Goal: Answer question/provide support: Answer question/provide support

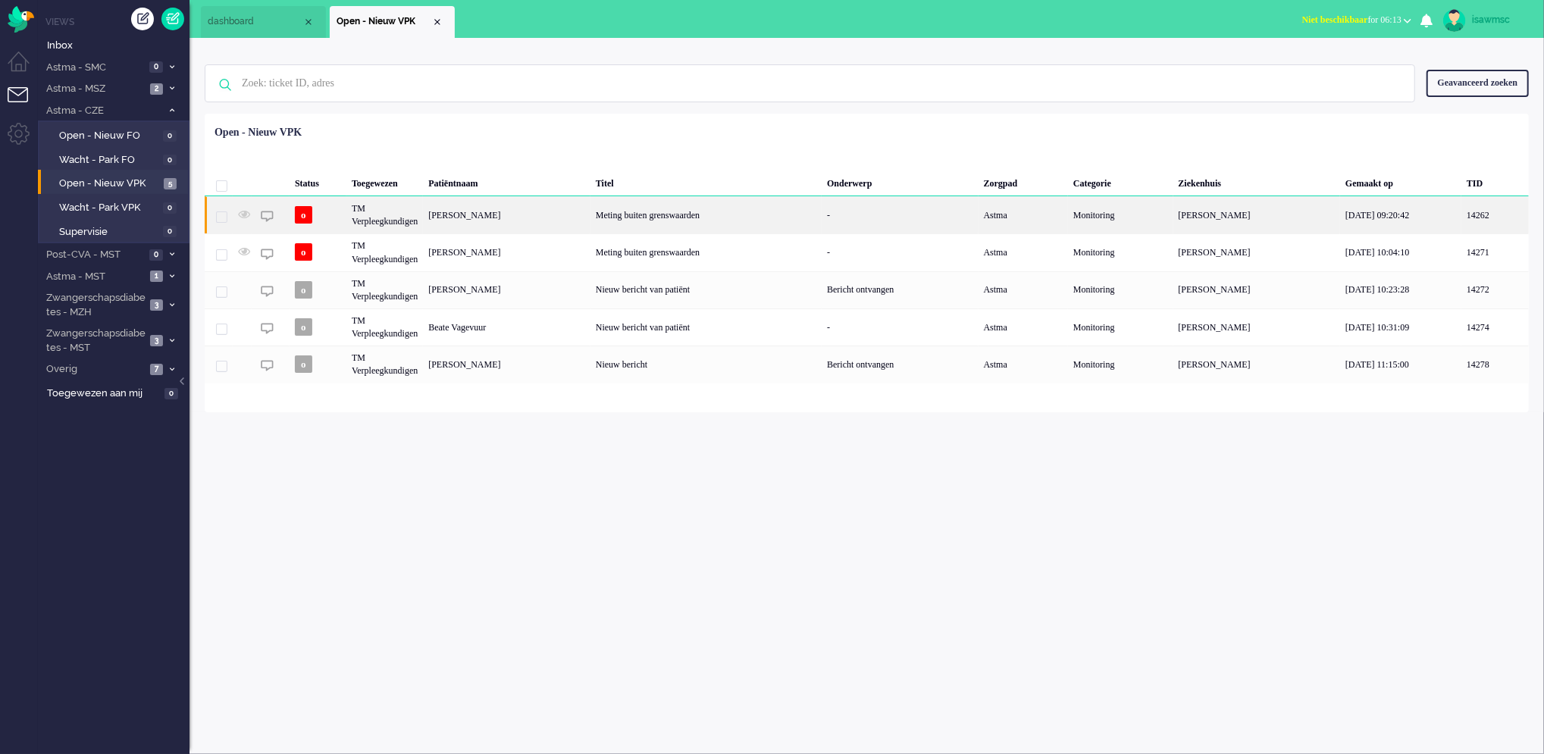
click at [390, 208] on div "TM Verpleegkundigen" at bounding box center [384, 214] width 77 height 37
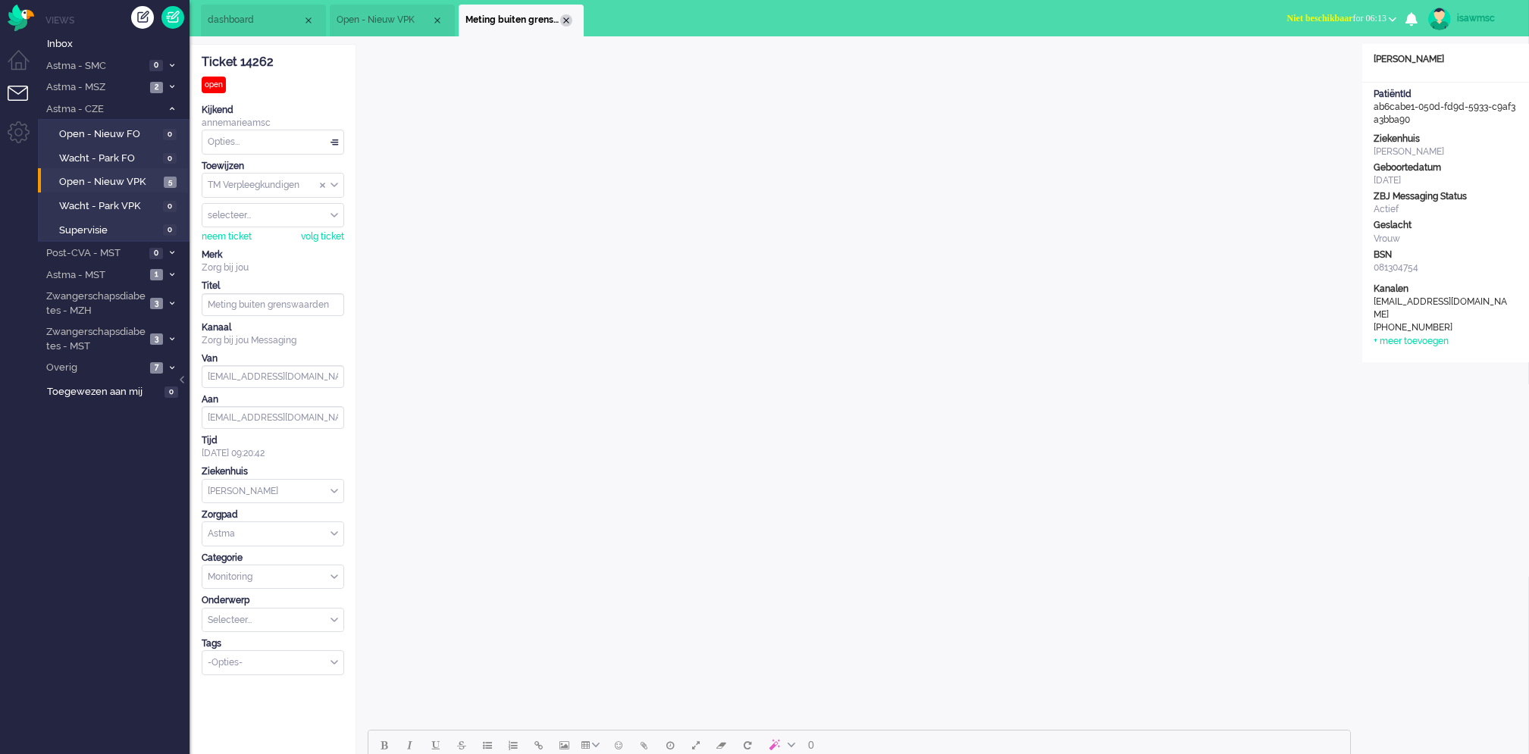
click at [571, 22] on div "Close tab" at bounding box center [566, 20] width 12 height 12
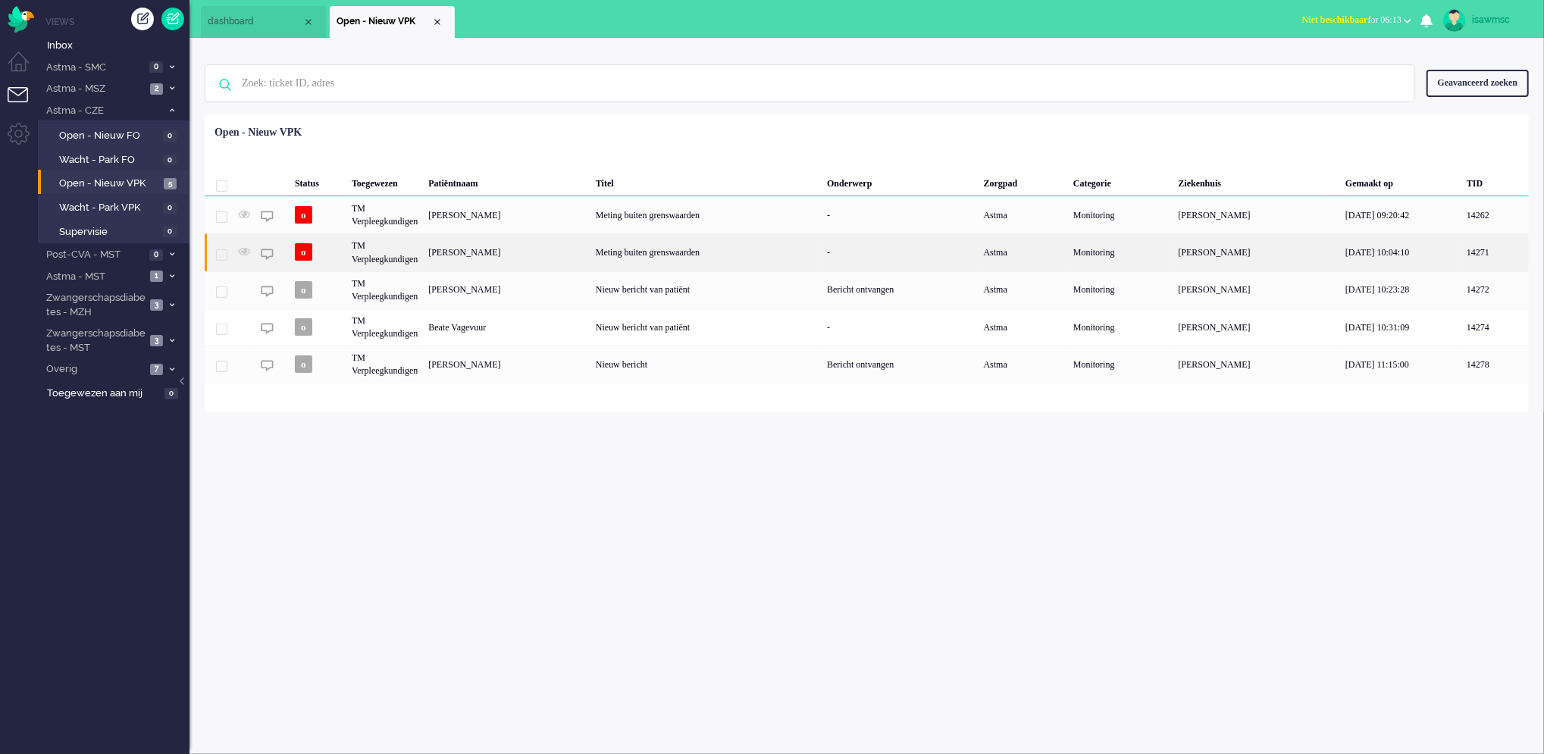
click at [506, 258] on div "[PERSON_NAME]" at bounding box center [507, 251] width 168 height 37
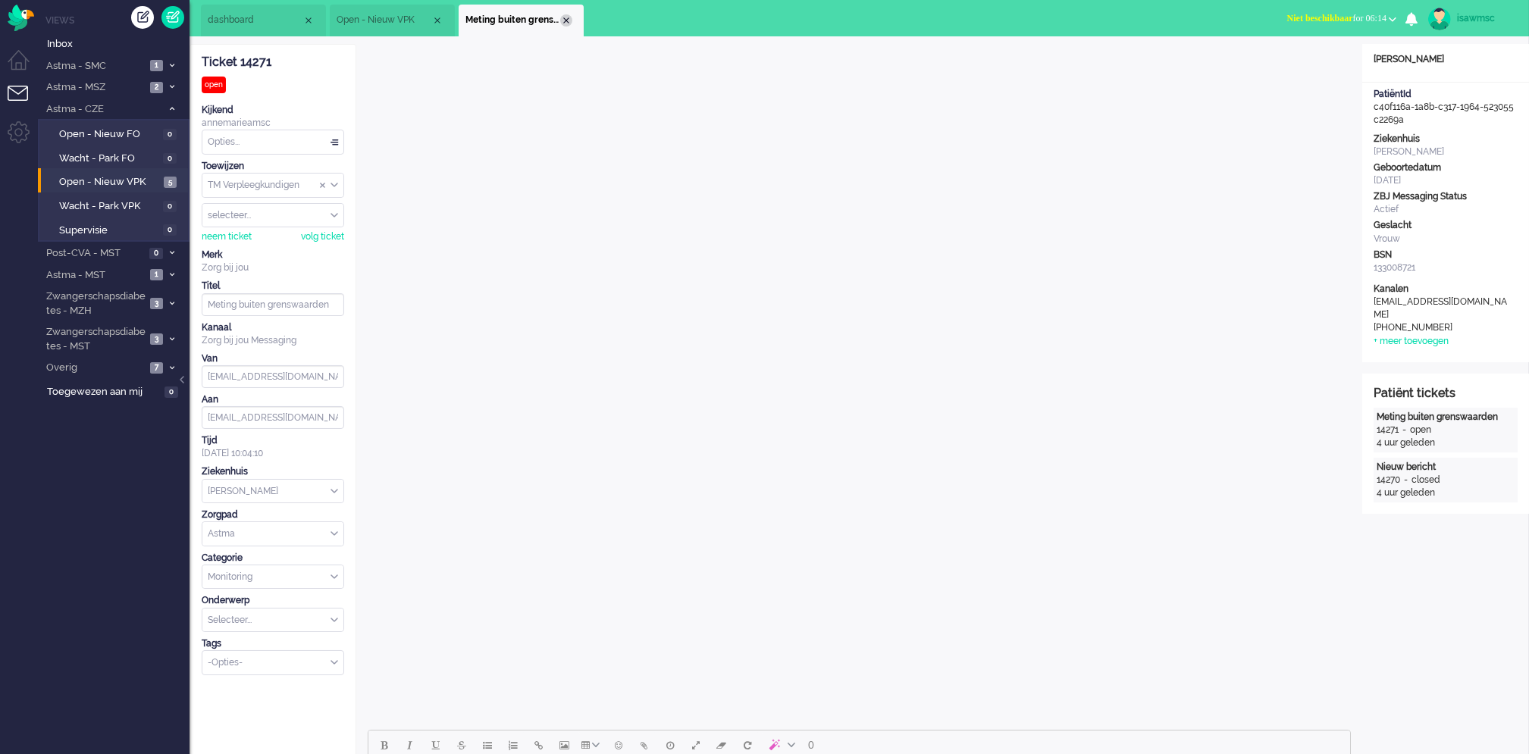
click at [565, 16] on div "Close tab" at bounding box center [566, 20] width 12 height 12
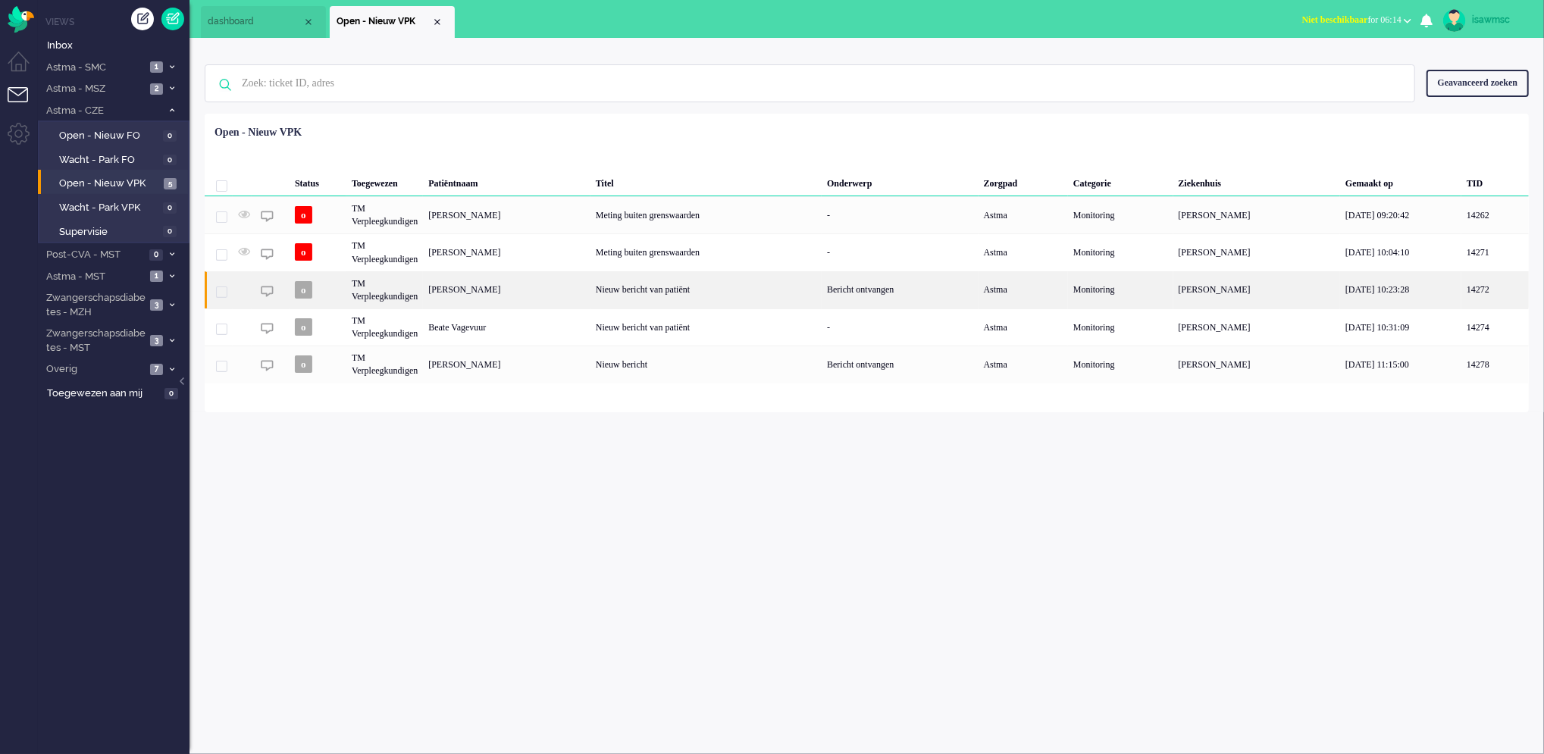
click at [548, 296] on div "[PERSON_NAME]" at bounding box center [507, 289] width 168 height 37
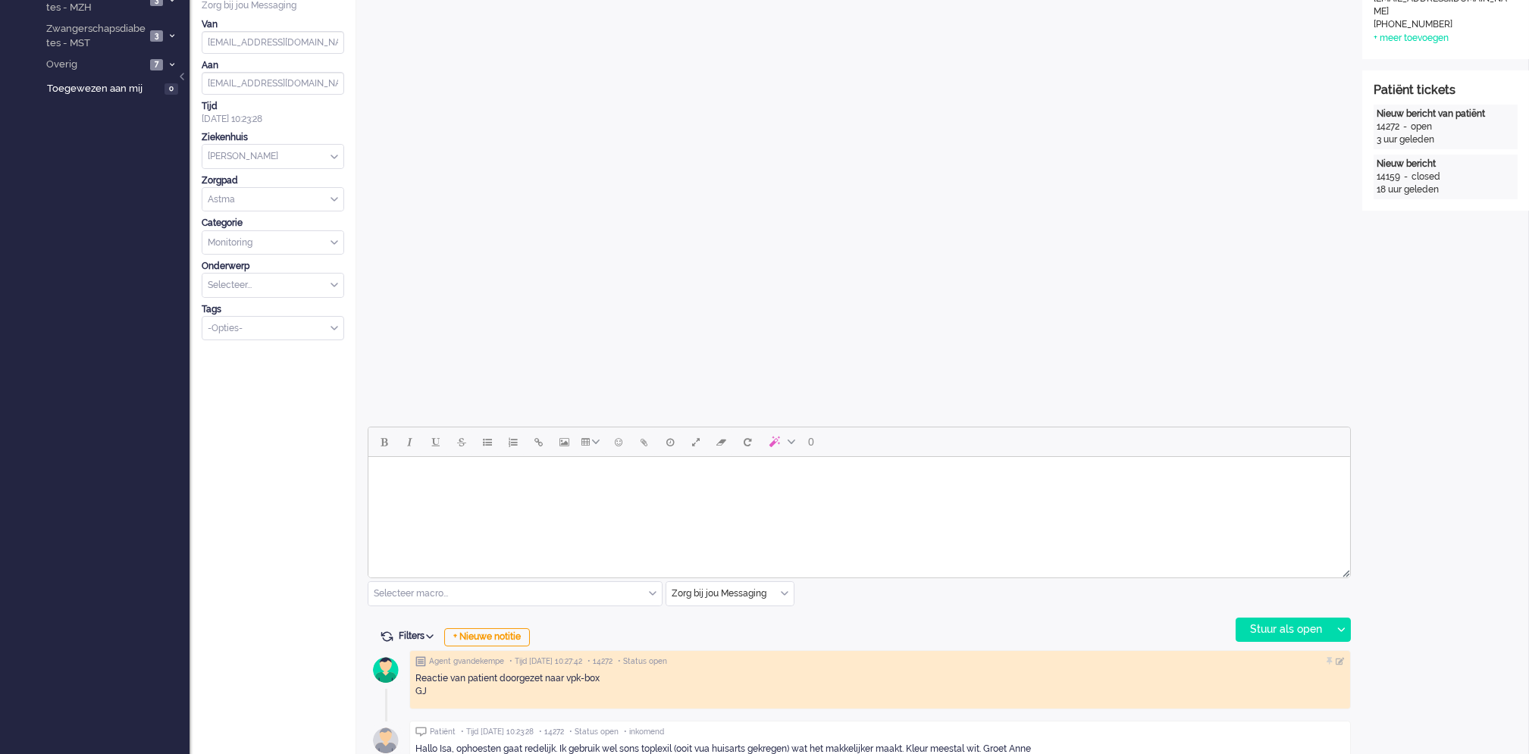
scroll to position [506, 0]
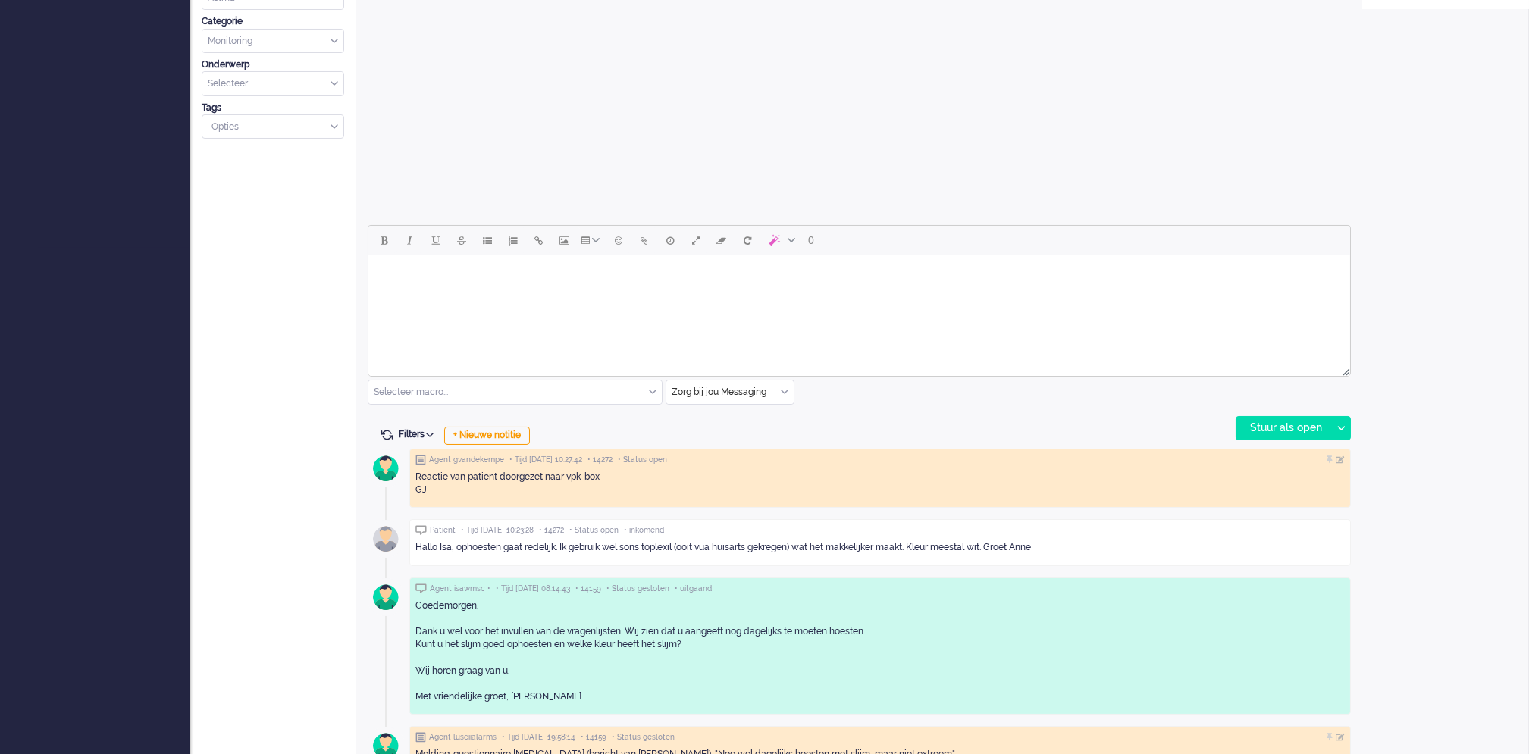
click at [527, 292] on html at bounding box center [859, 274] width 982 height 39
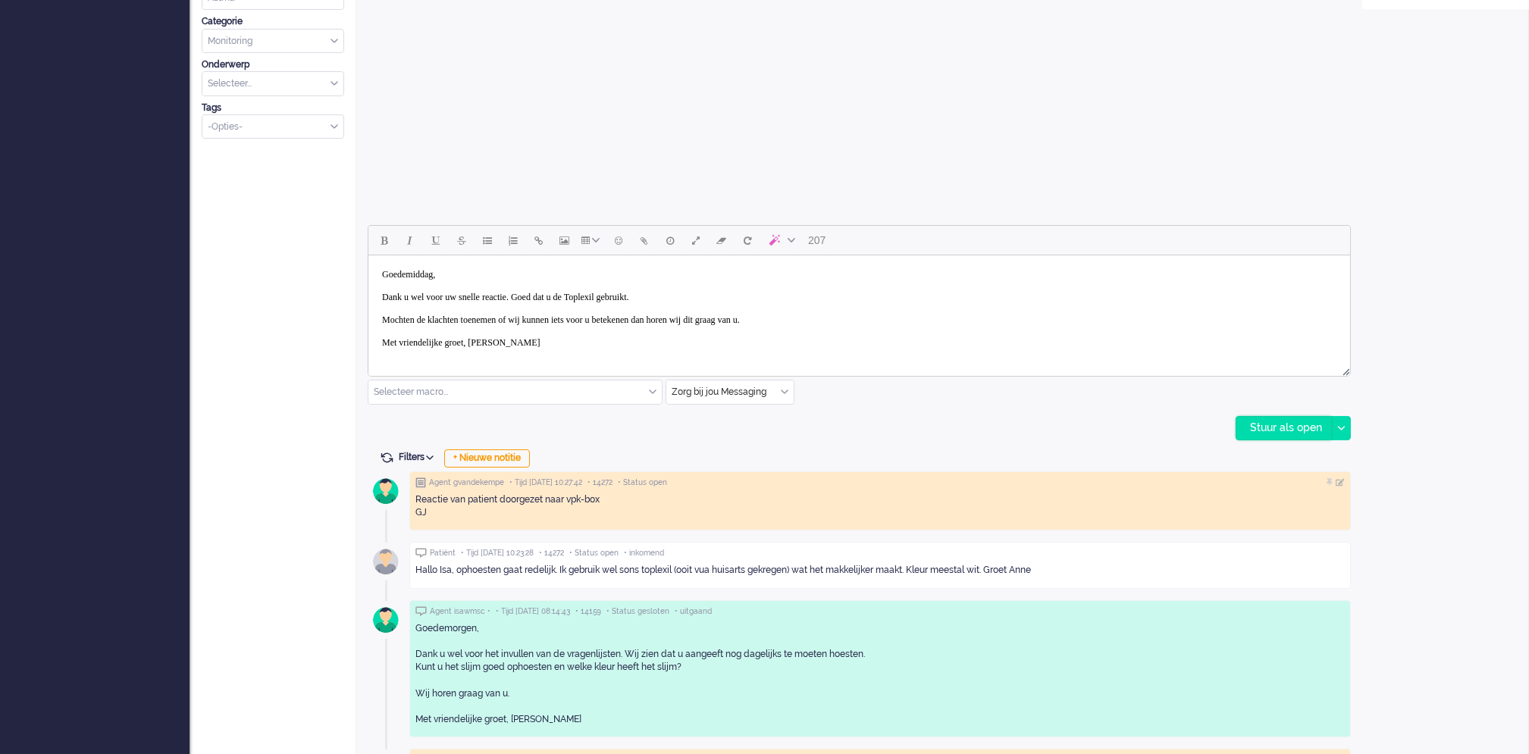
click at [1261, 422] on div "Stuur als open" at bounding box center [1283, 428] width 95 height 23
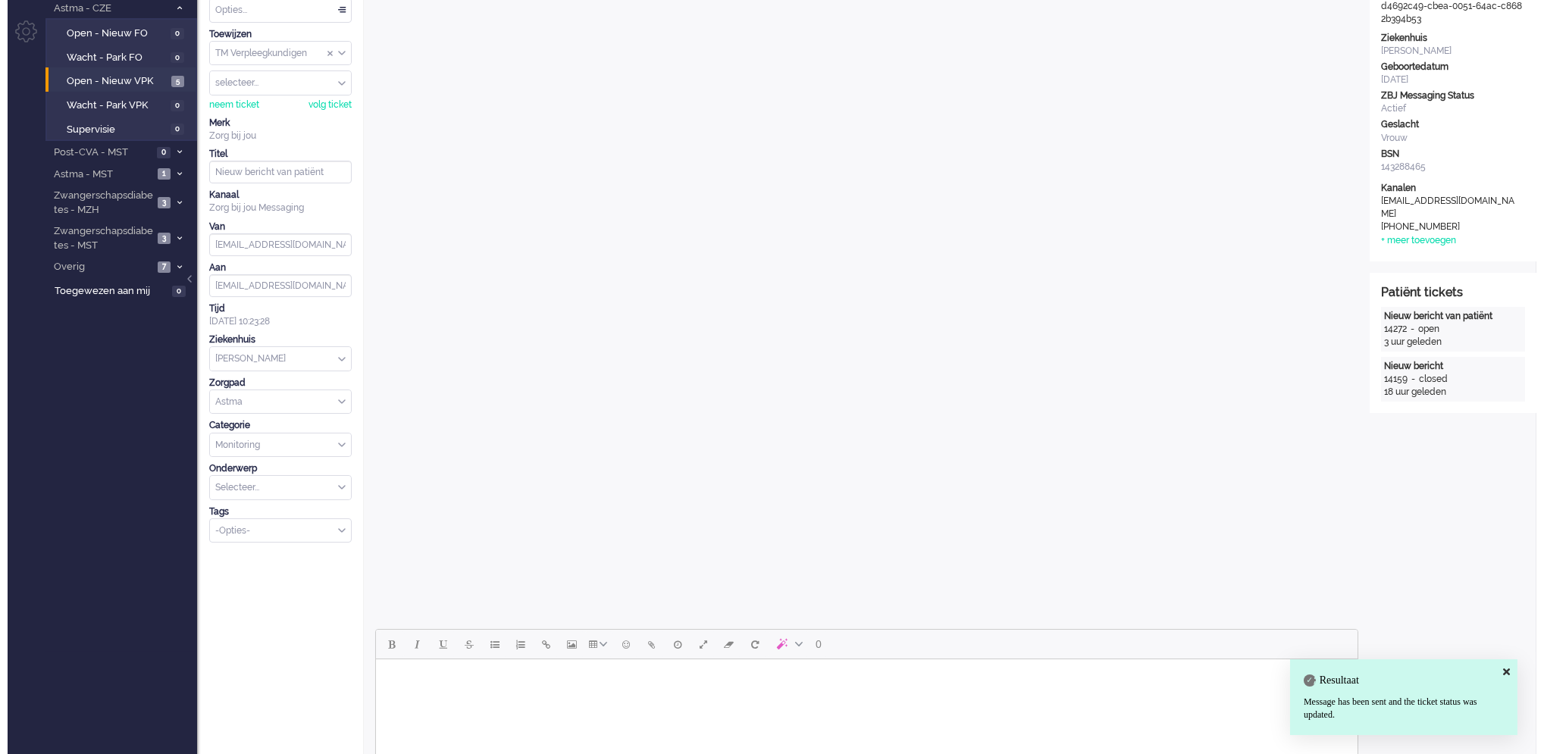
scroll to position [0, 0]
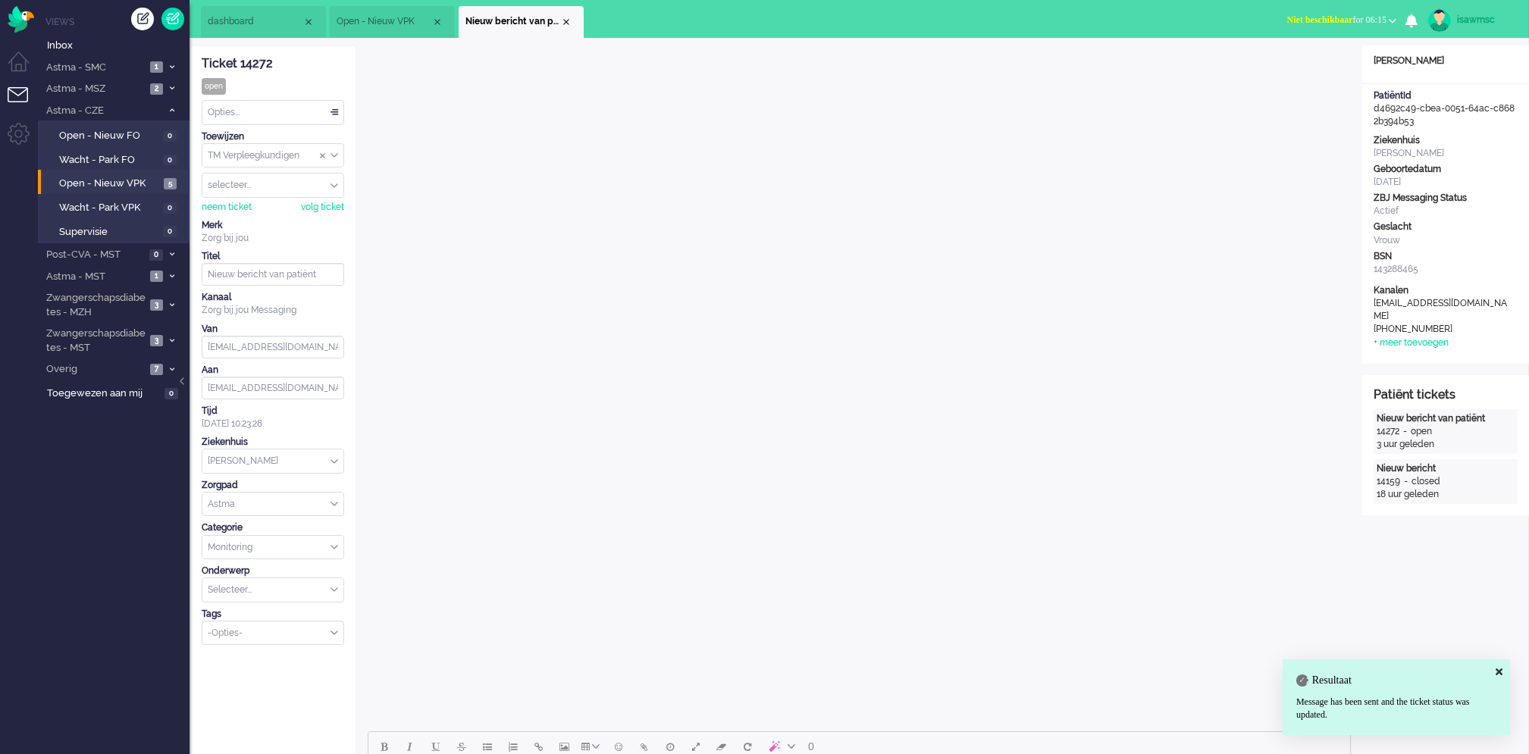
click at [300, 119] on div "Opties..." at bounding box center [272, 112] width 141 height 23
click at [253, 212] on li "Opgelost" at bounding box center [272, 220] width 141 height 22
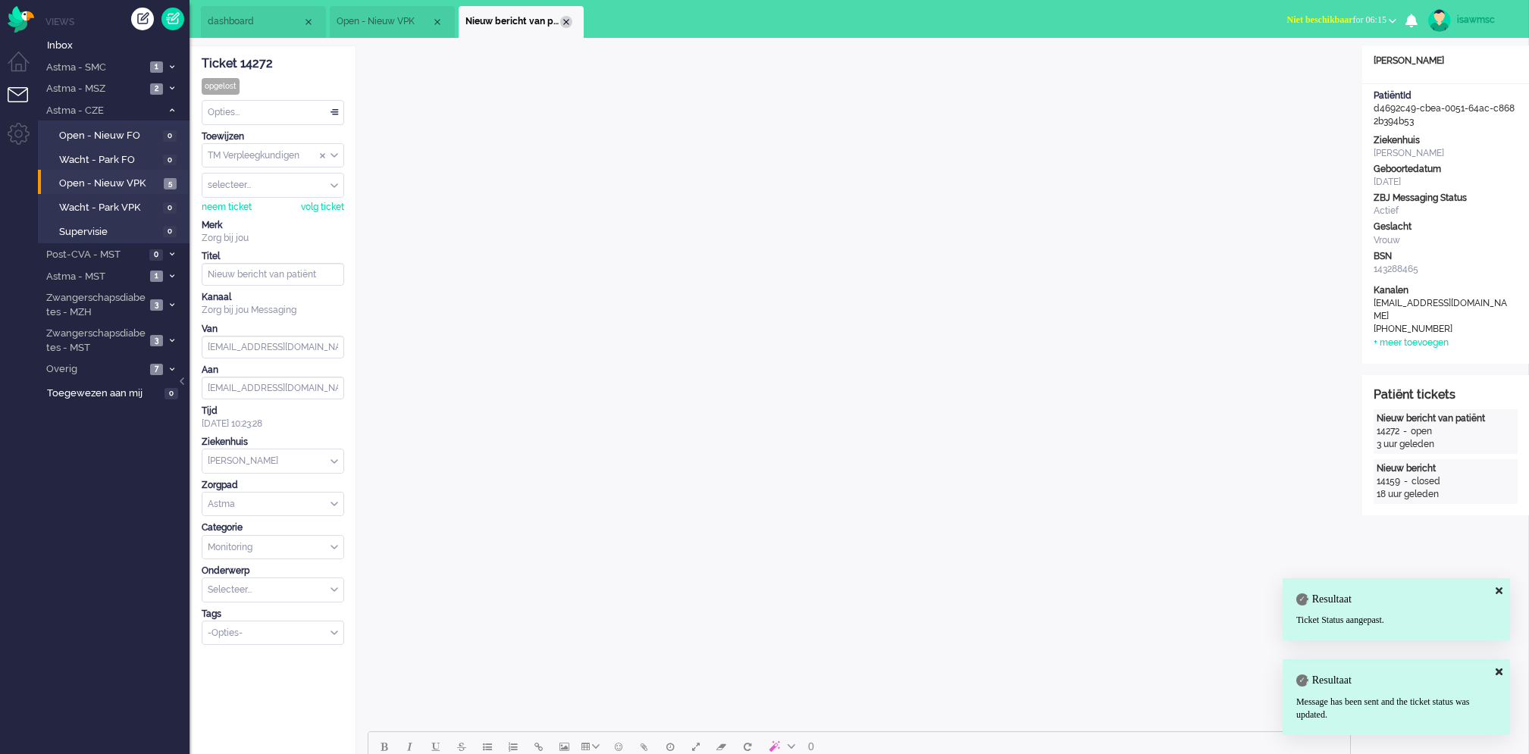
click at [565, 21] on div "Close tab" at bounding box center [566, 22] width 12 height 12
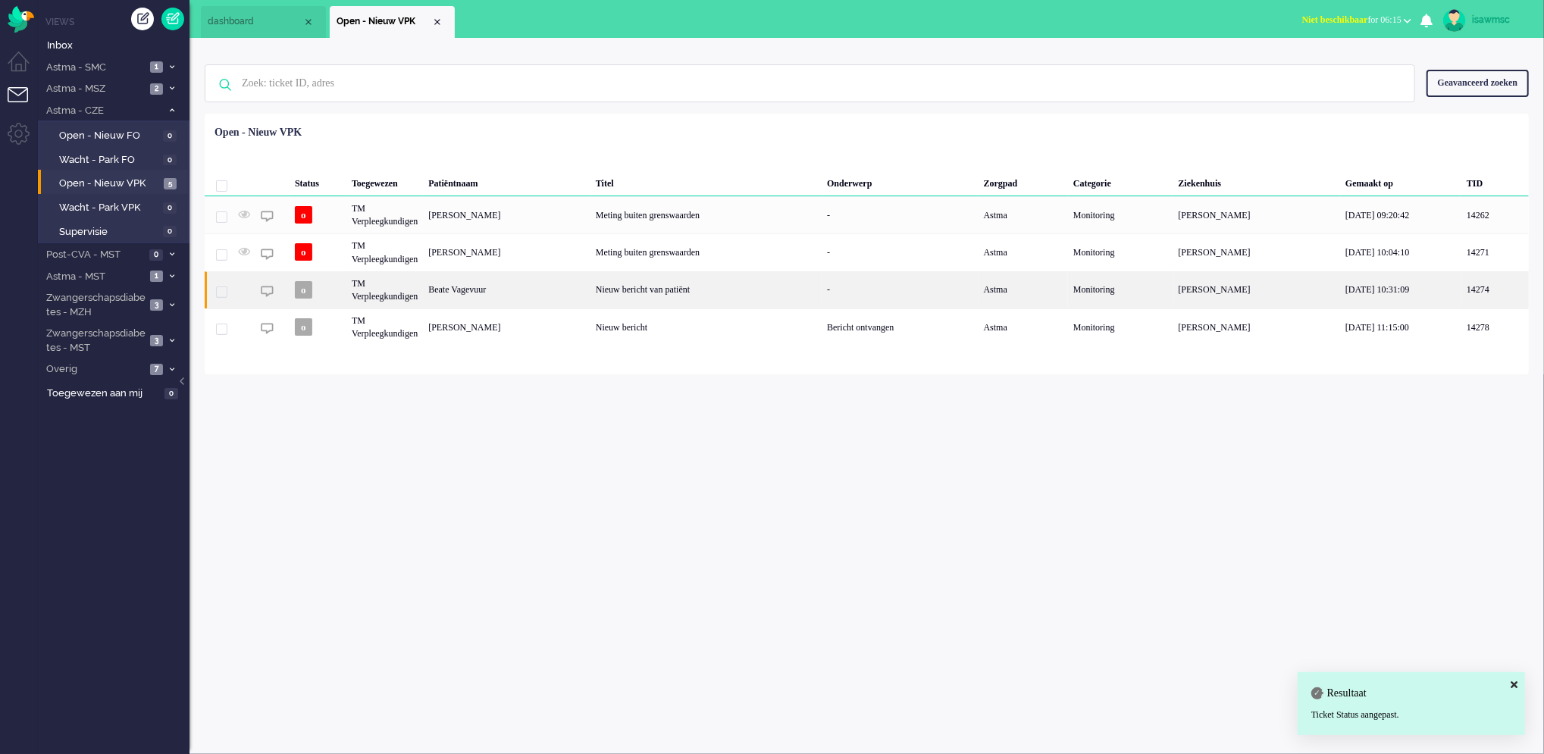
click at [559, 299] on div "Beate Vagevuur" at bounding box center [507, 289] width 168 height 37
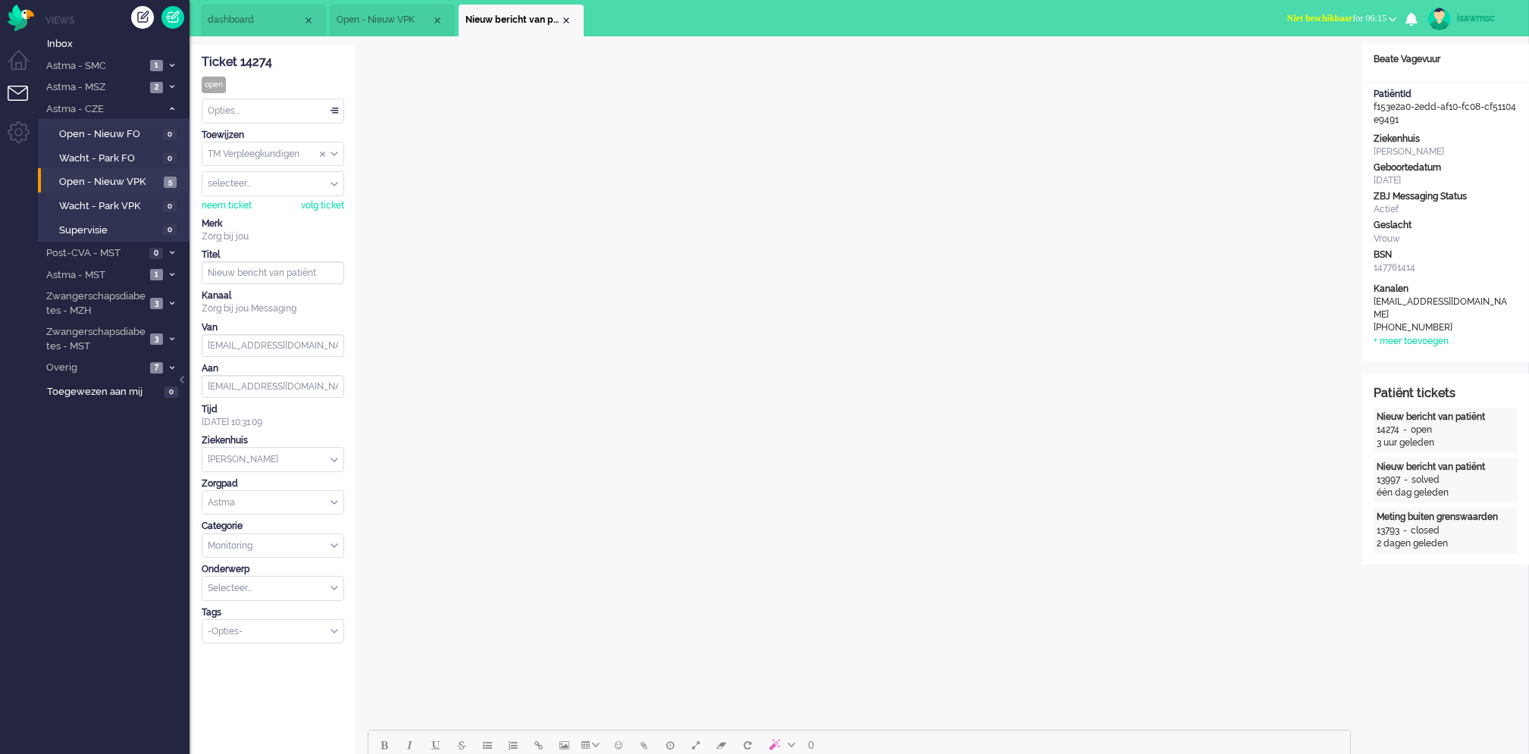
scroll to position [506, 0]
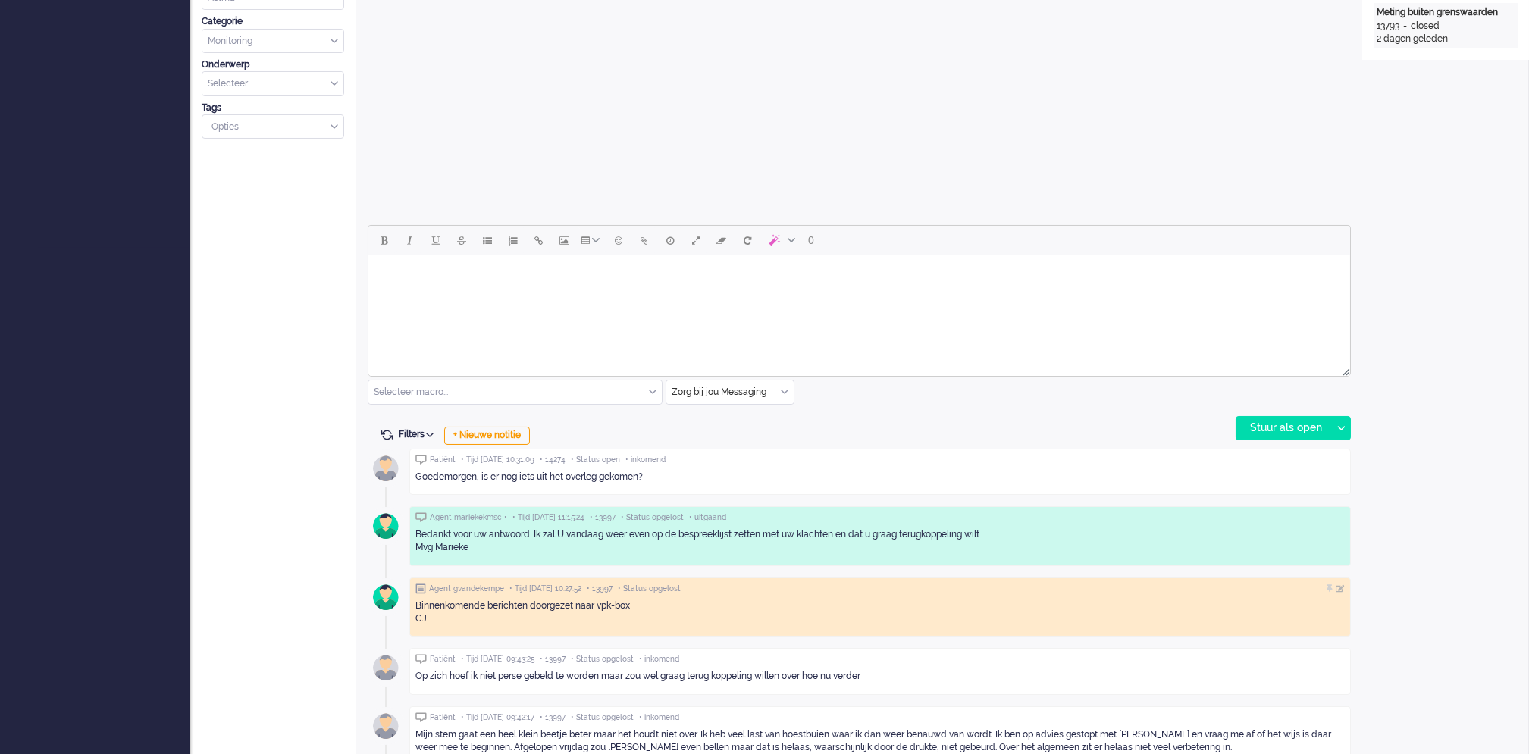
click at [437, 294] on html at bounding box center [859, 274] width 982 height 39
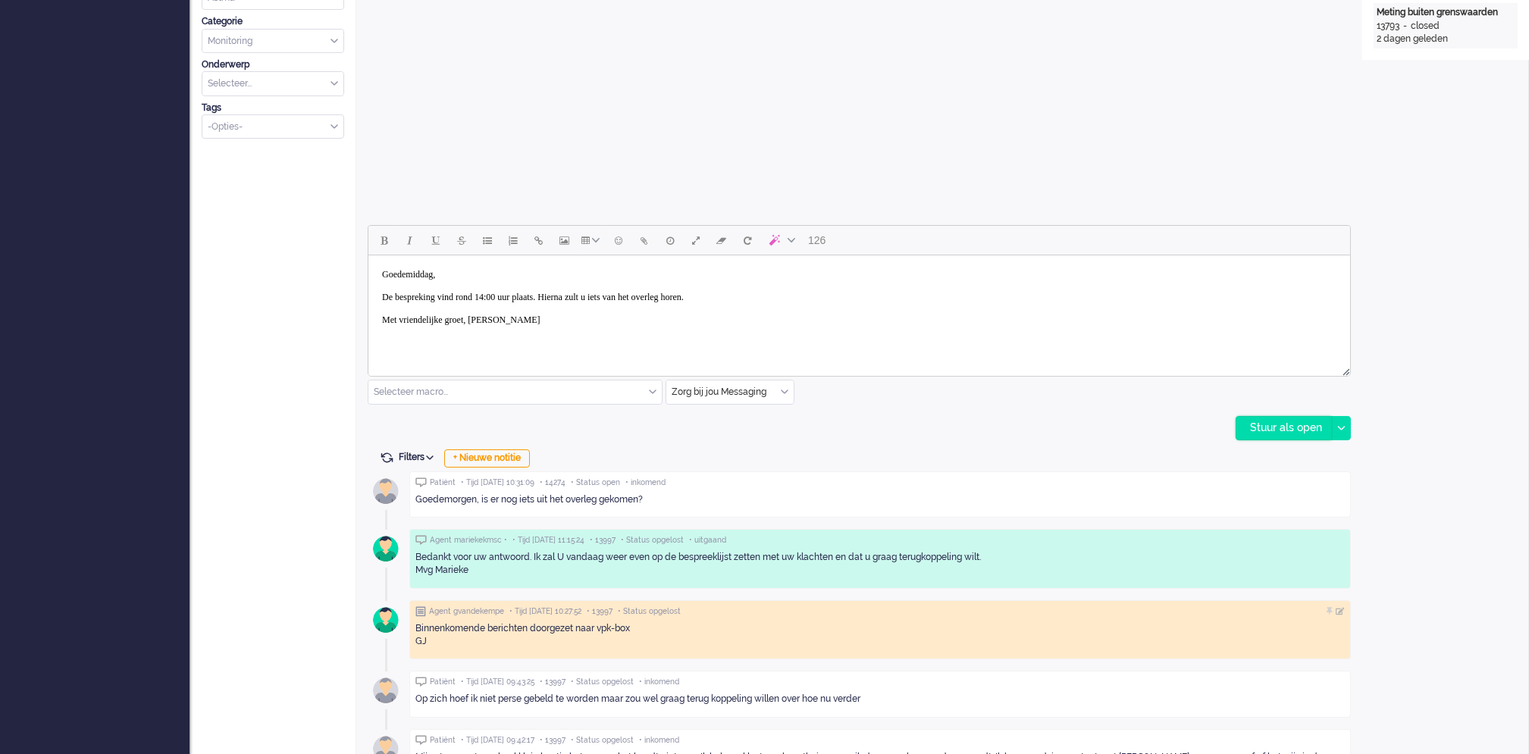
click at [1286, 427] on div "Stuur als open" at bounding box center [1283, 428] width 95 height 23
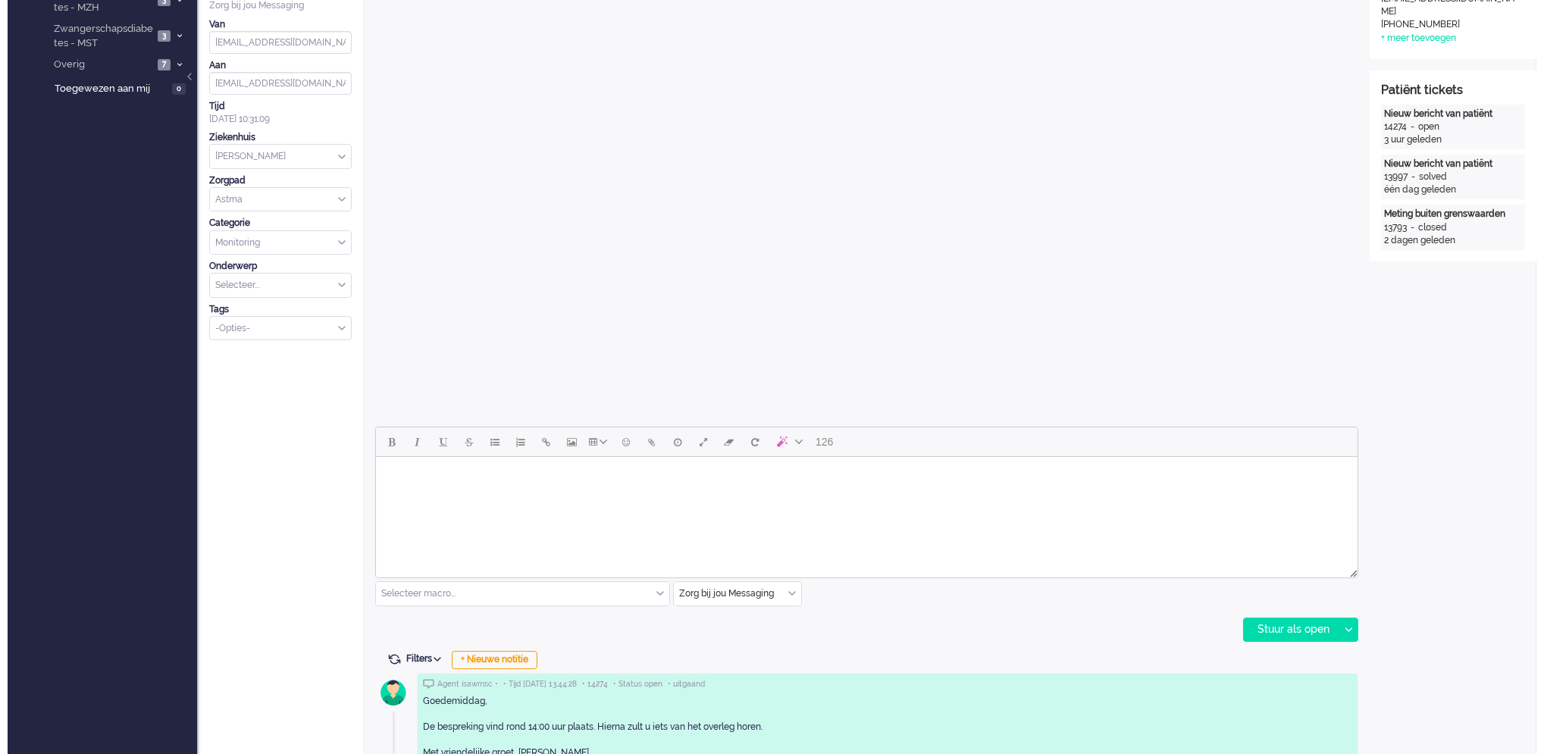
scroll to position [0, 0]
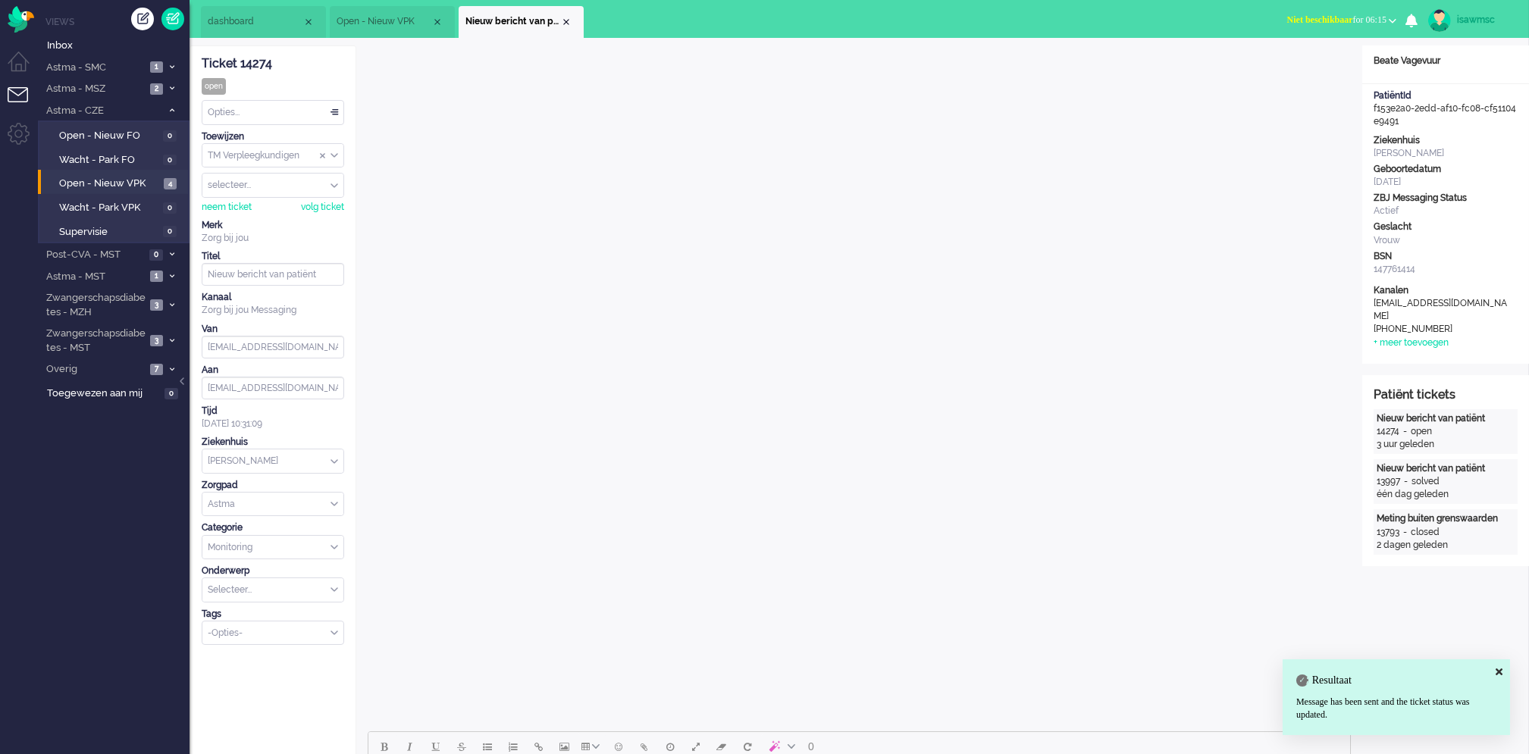
click at [285, 116] on div "Opties..." at bounding box center [272, 112] width 141 height 23
click at [243, 216] on span "Opgelost" at bounding box center [228, 220] width 38 height 13
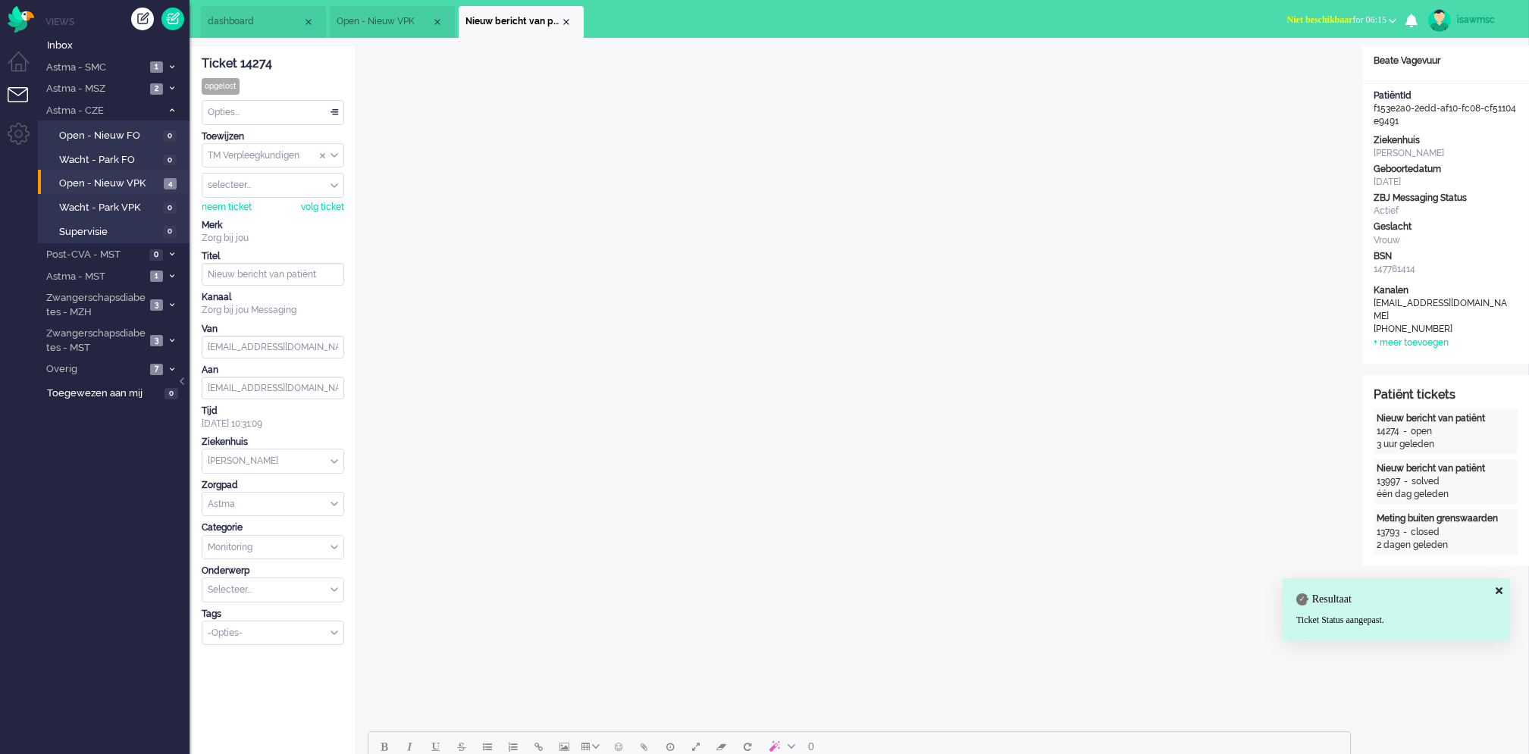
click at [559, 25] on li "Nieuw bericht van patiënt" at bounding box center [521, 22] width 125 height 32
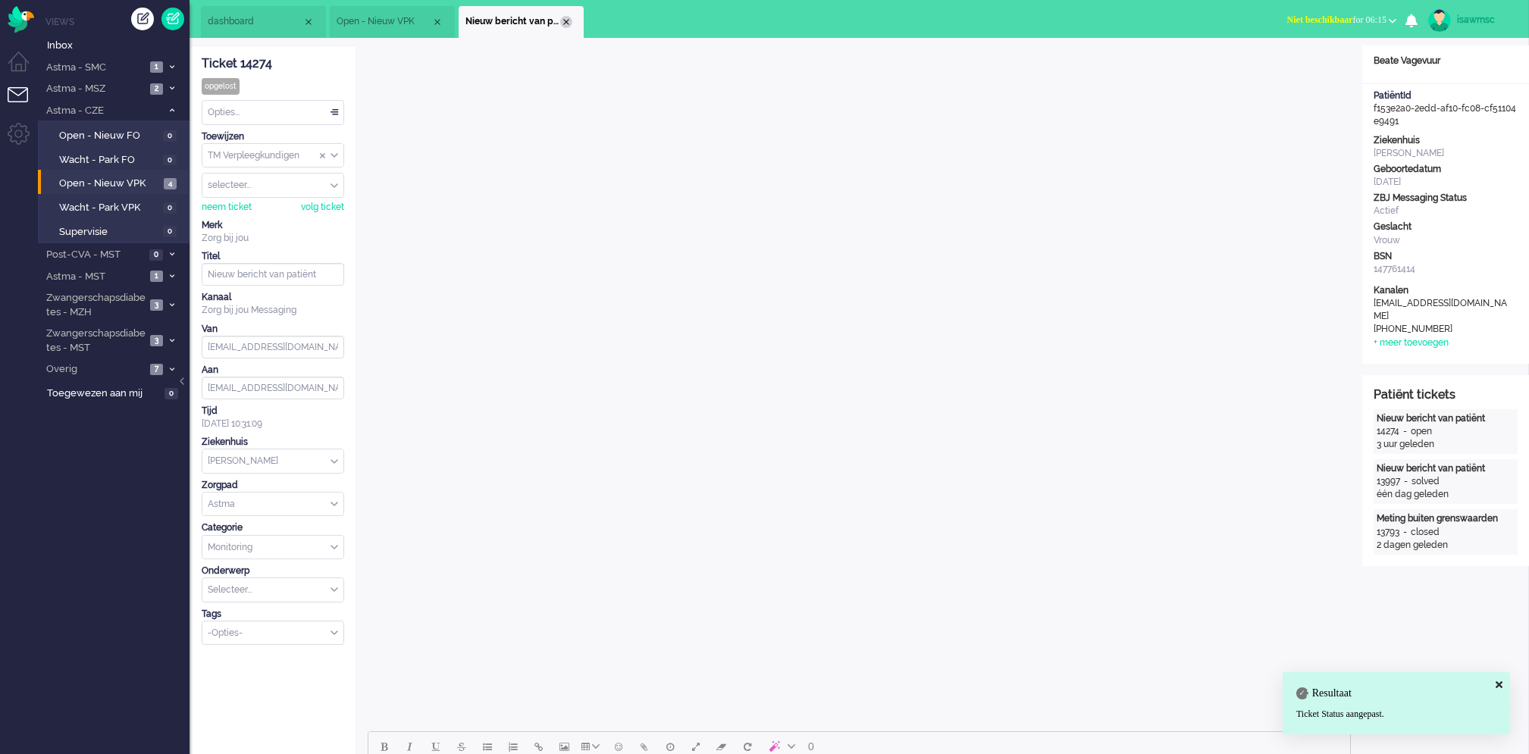
click at [562, 25] on div "Close tab" at bounding box center [566, 22] width 12 height 12
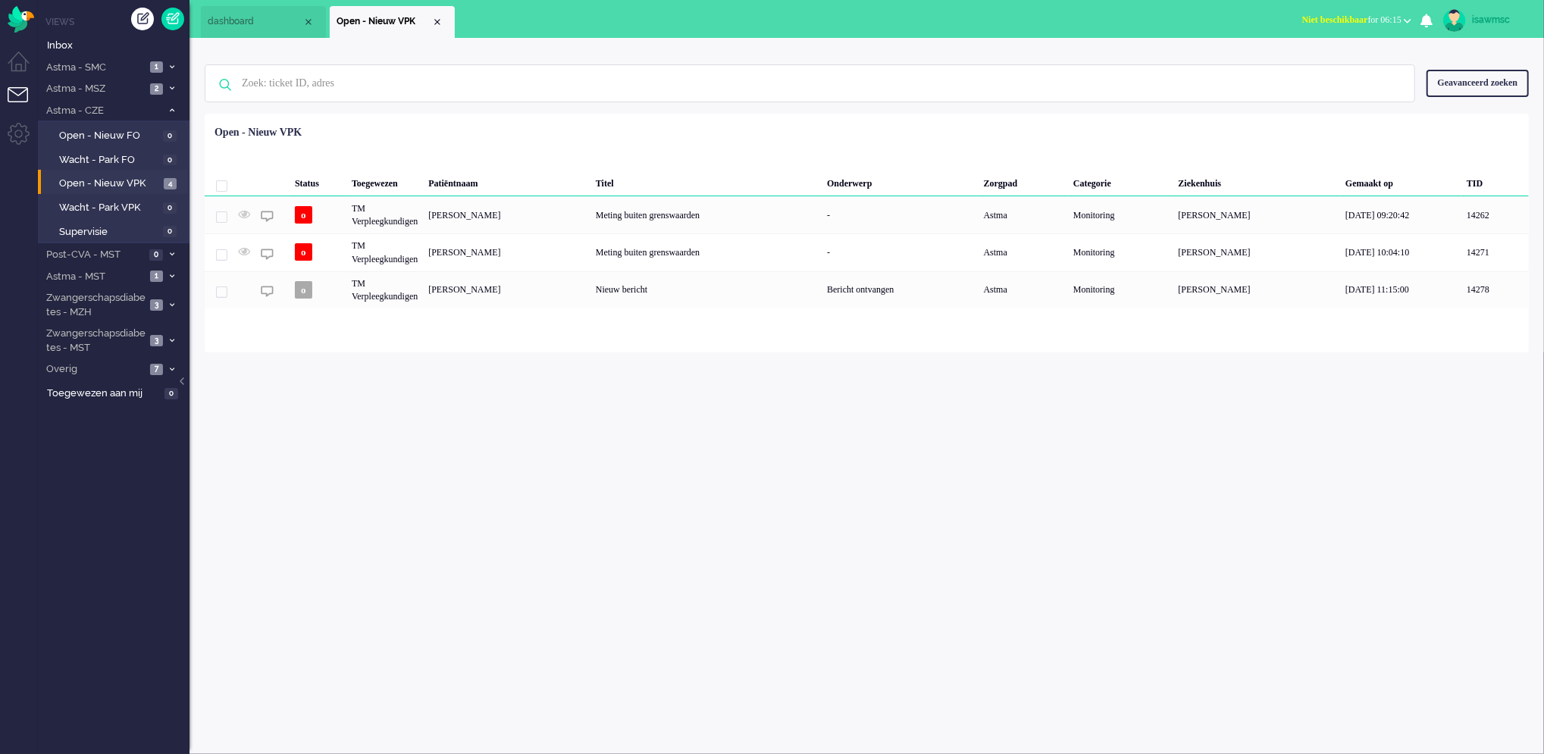
click at [582, 375] on div "isawmsc Thuis Ticket Csat Mijn gemiddelde cijfer Deze week - Ticket Bijdragen P…" at bounding box center [867, 396] width 1355 height 716
click at [550, 105] on div "Geen zoekresultaten [PERSON_NAME] nog eens Geavanceerd zoeken Geavanceerd zoeke…" at bounding box center [867, 83] width 1324 height 61
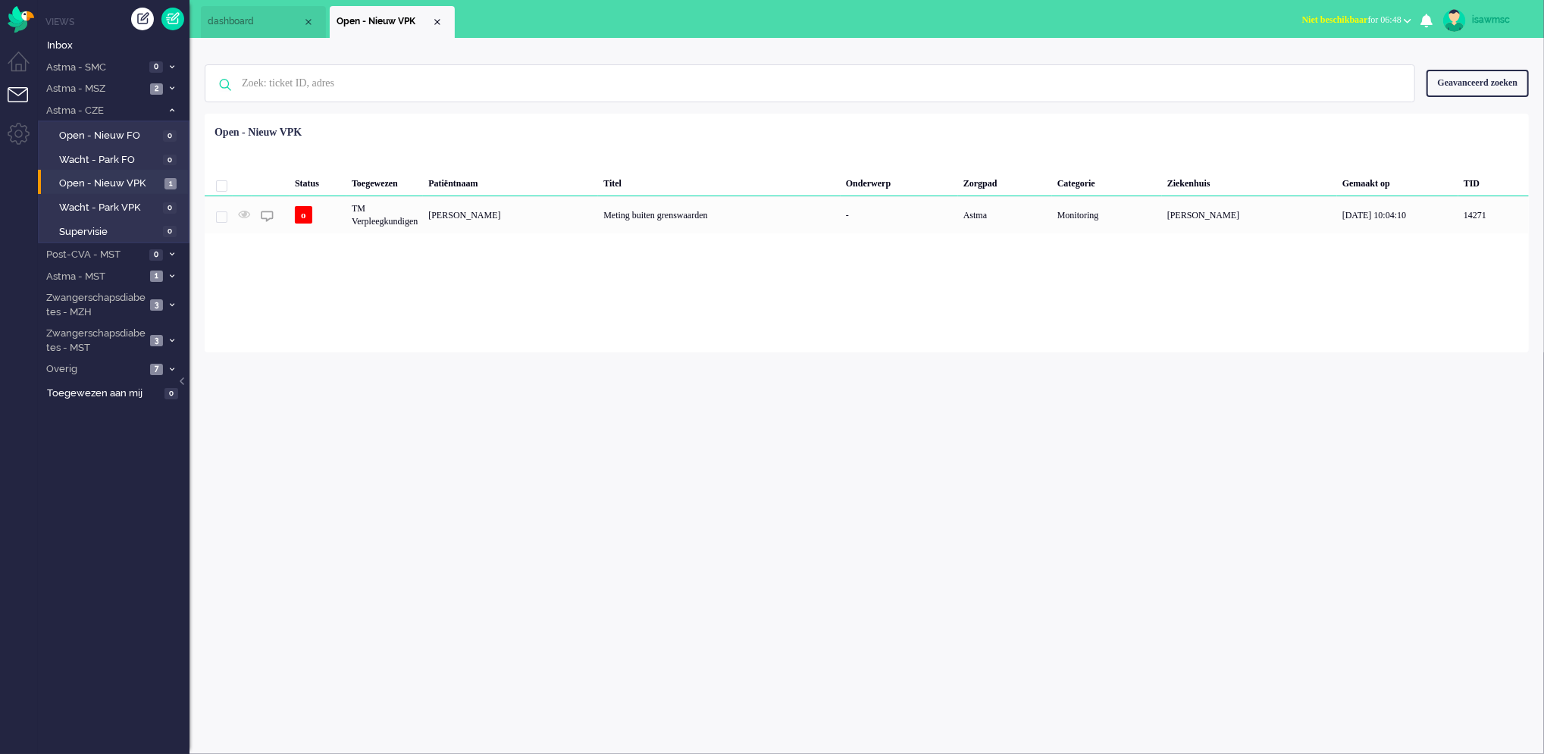
click at [913, 391] on div "isawmsc Thuis Ticket Csat Mijn gemiddelde cijfer Deze week - Ticket Bijdragen P…" at bounding box center [867, 396] width 1355 height 716
click at [0, 732] on html "Thuis Dashboard [GEOGRAPHIC_DATA] Volgen [GEOGRAPHIC_DATA] release_2.1.2 Views …" at bounding box center [772, 377] width 1544 height 754
click at [1, 736] on ul "Menu" at bounding box center [19, 377] width 38 height 754
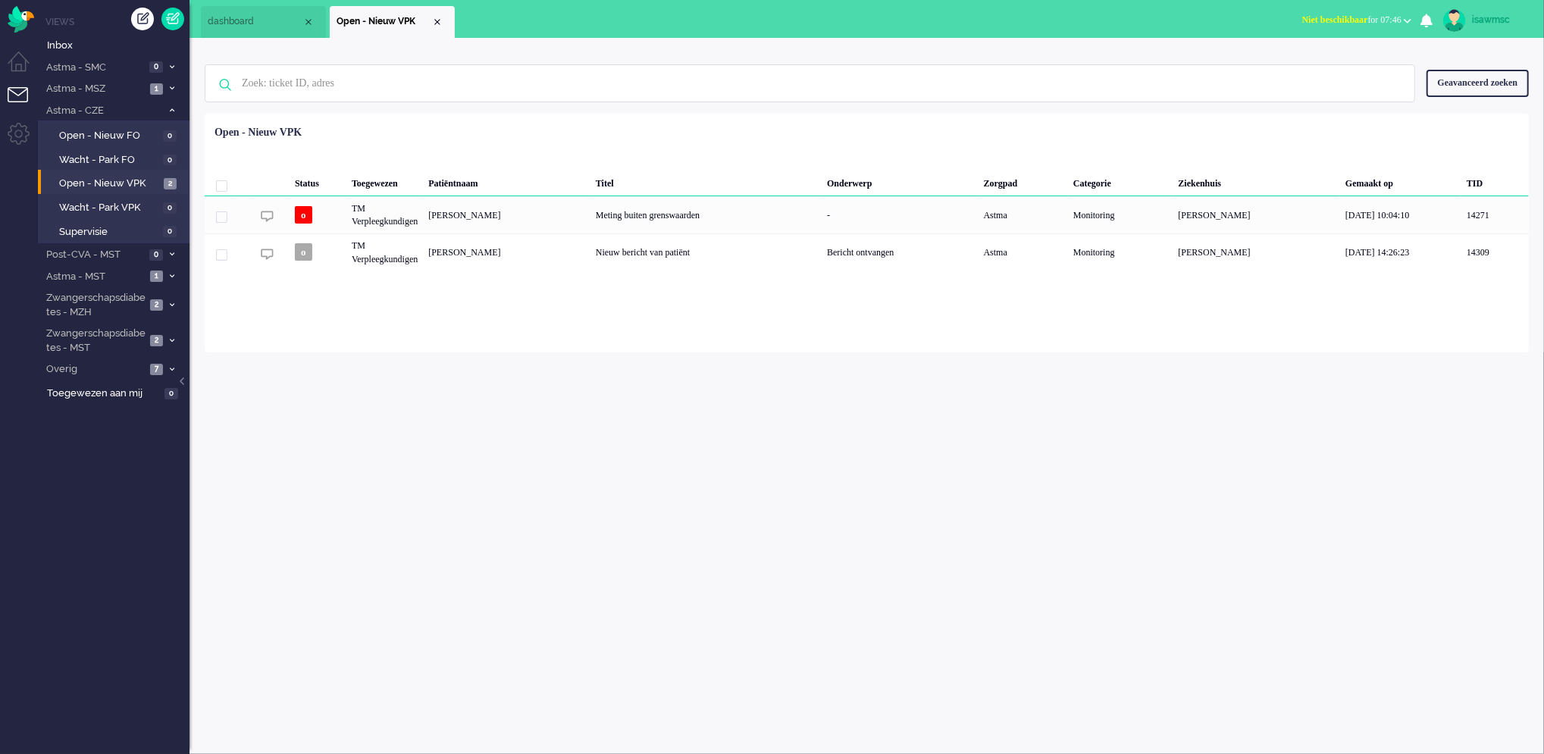
click at [694, 473] on div "isawmsc Thuis Ticket Csat Mijn gemiddelde cijfer Deze week - Ticket Bijdragen P…" at bounding box center [867, 396] width 1355 height 716
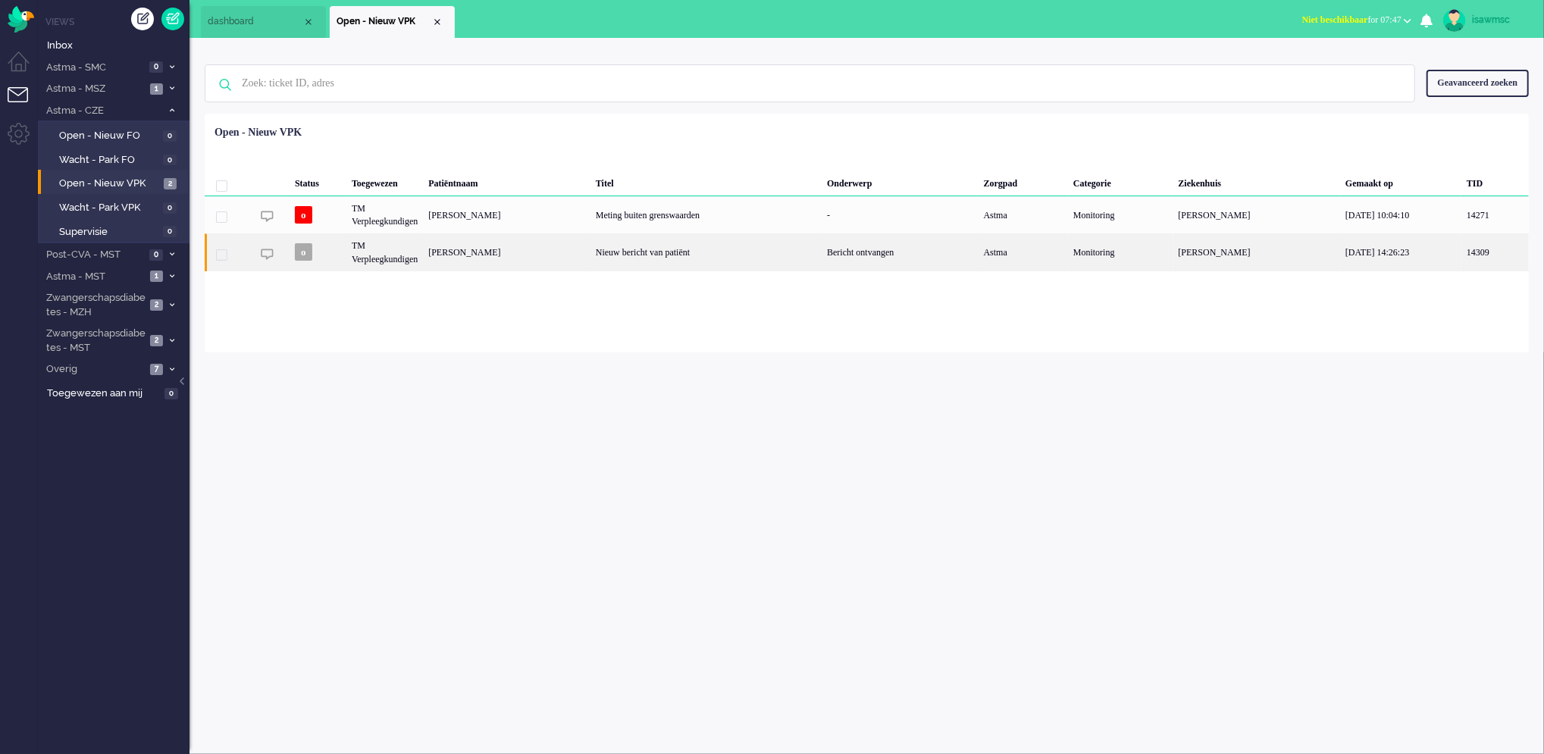
click at [584, 267] on div "[PERSON_NAME]" at bounding box center [507, 251] width 168 height 37
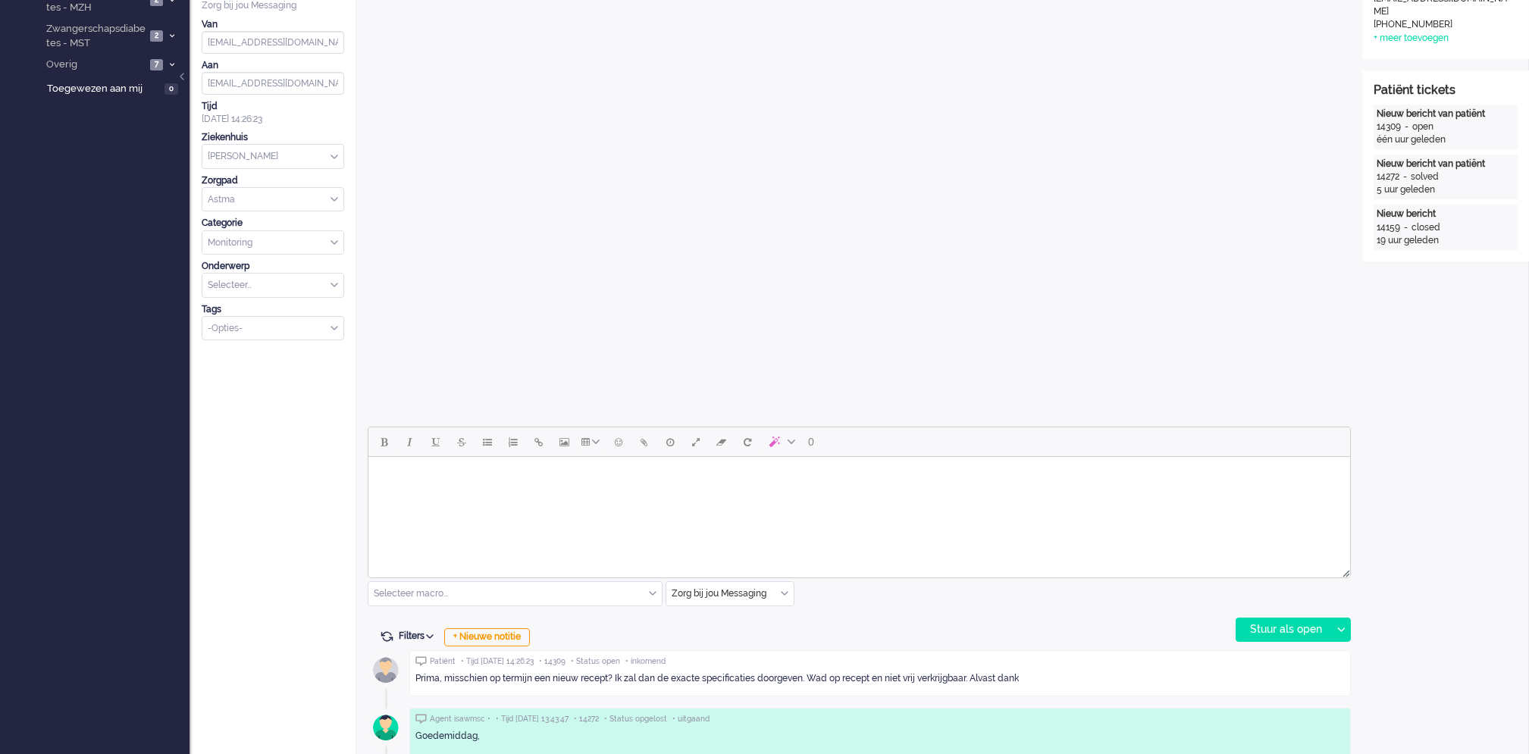
scroll to position [406, 0]
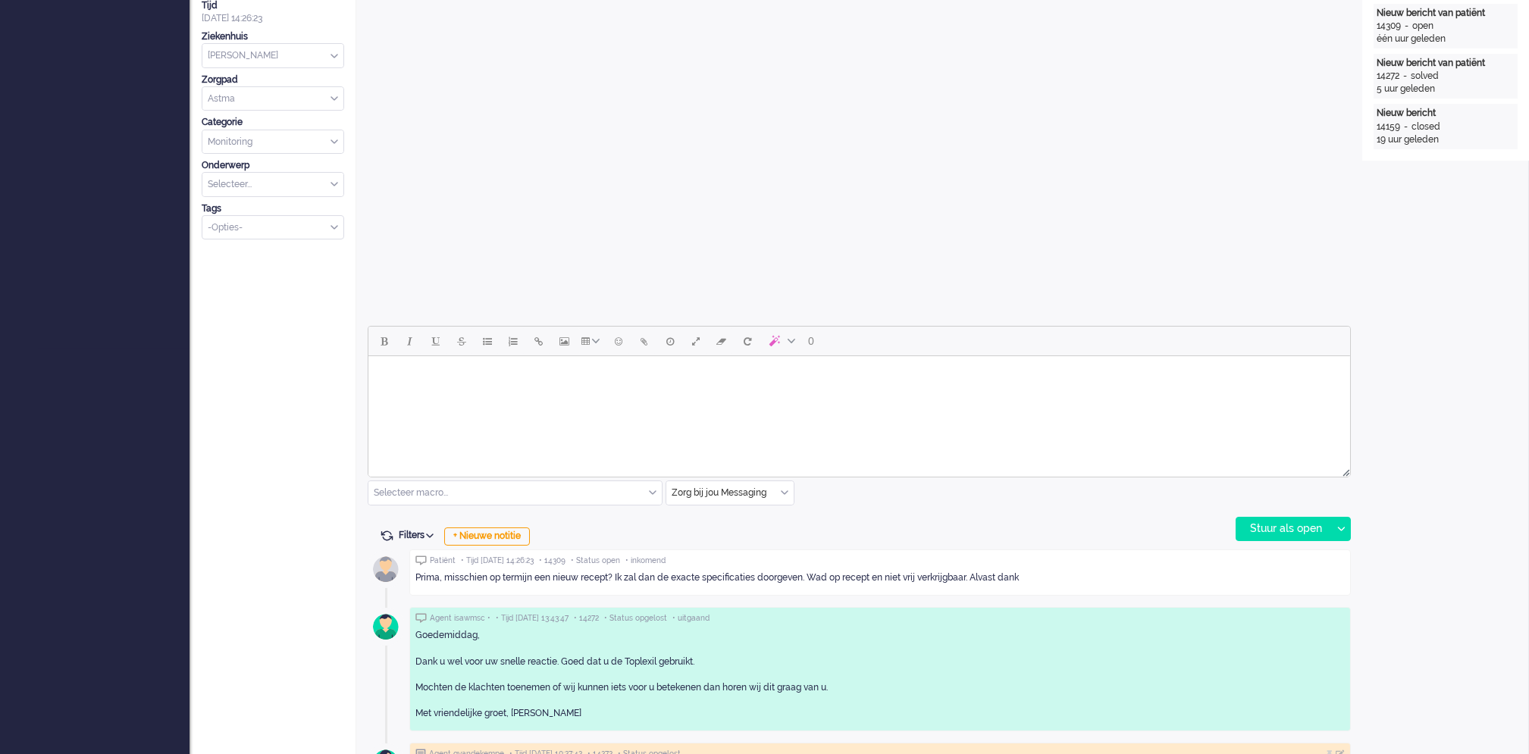
click at [471, 376] on body "Rich Text Area. Press ALT-0 for help." at bounding box center [859, 375] width 970 height 27
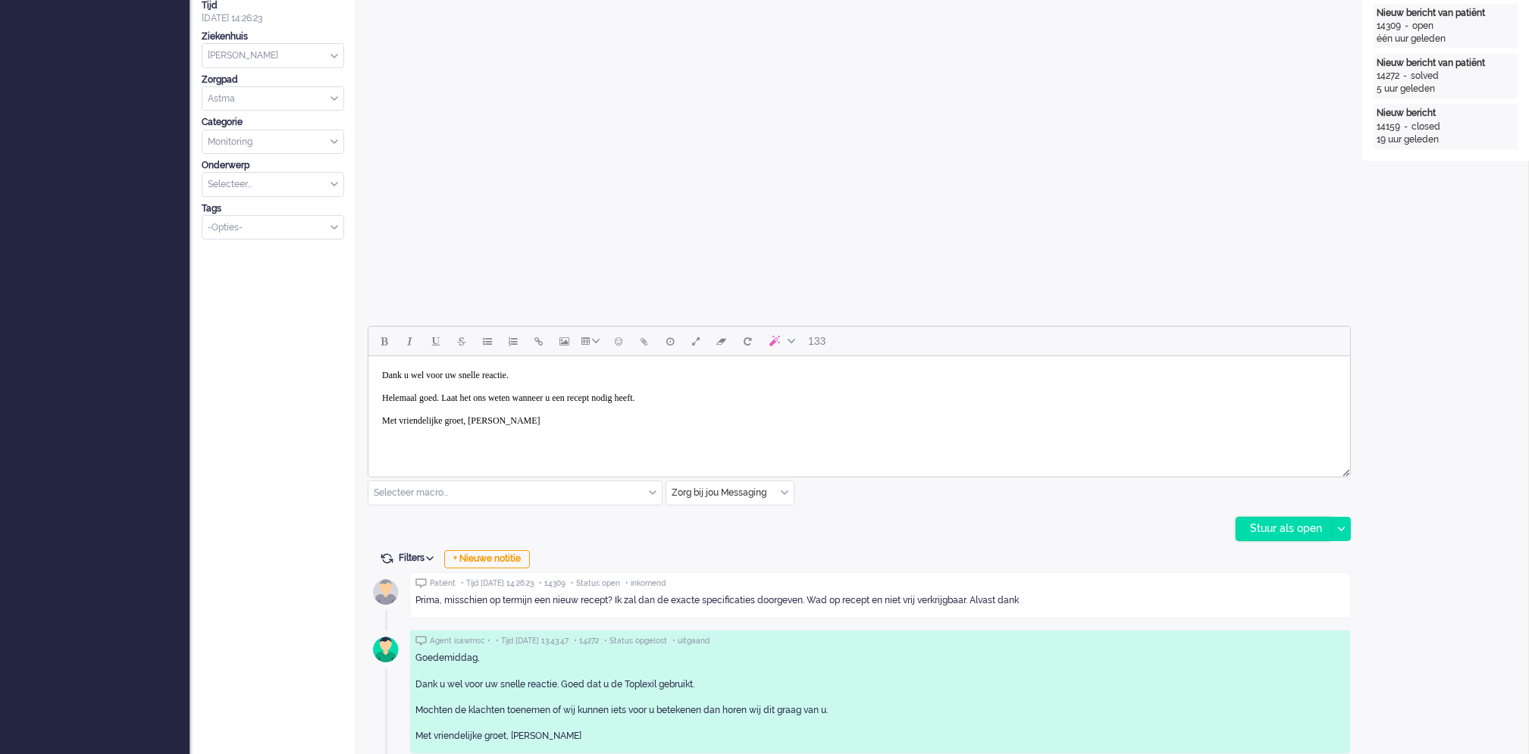
click at [1260, 525] on div "Stuur als open" at bounding box center [1283, 529] width 95 height 23
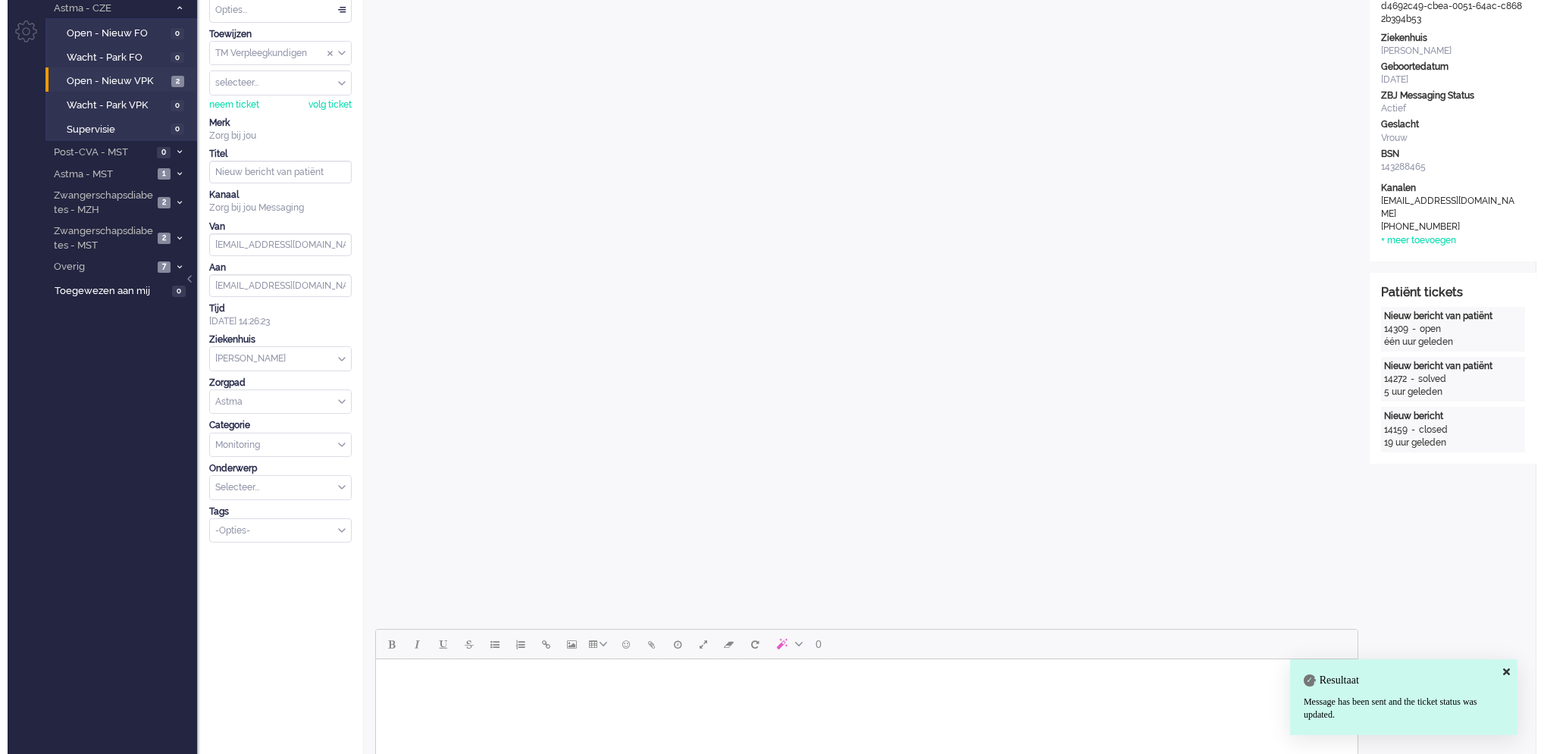
scroll to position [0, 0]
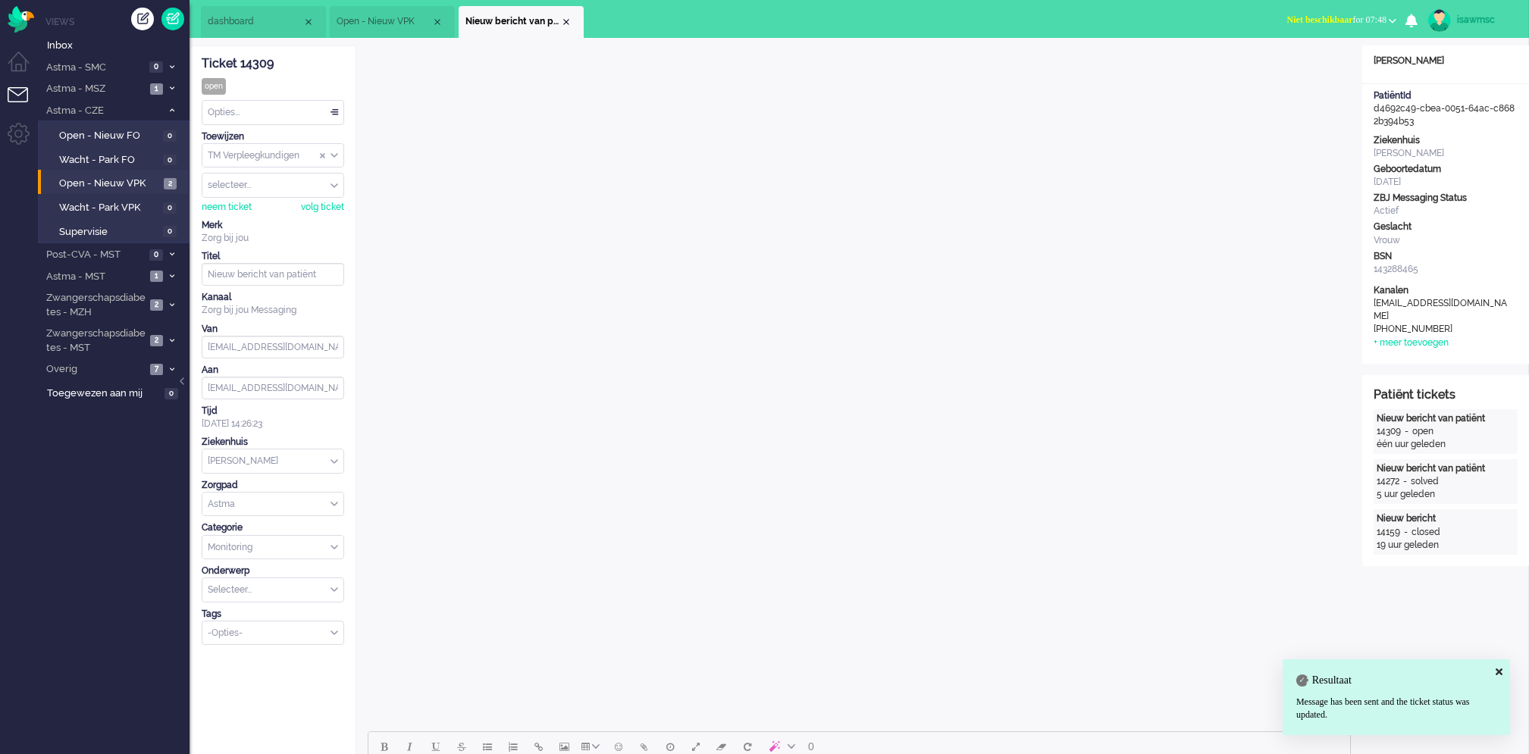
click at [273, 113] on div "Opties..." at bounding box center [272, 112] width 141 height 23
click at [253, 216] on li "Opgelost" at bounding box center [272, 220] width 141 height 22
click at [565, 23] on div "Close tab" at bounding box center [566, 22] width 12 height 12
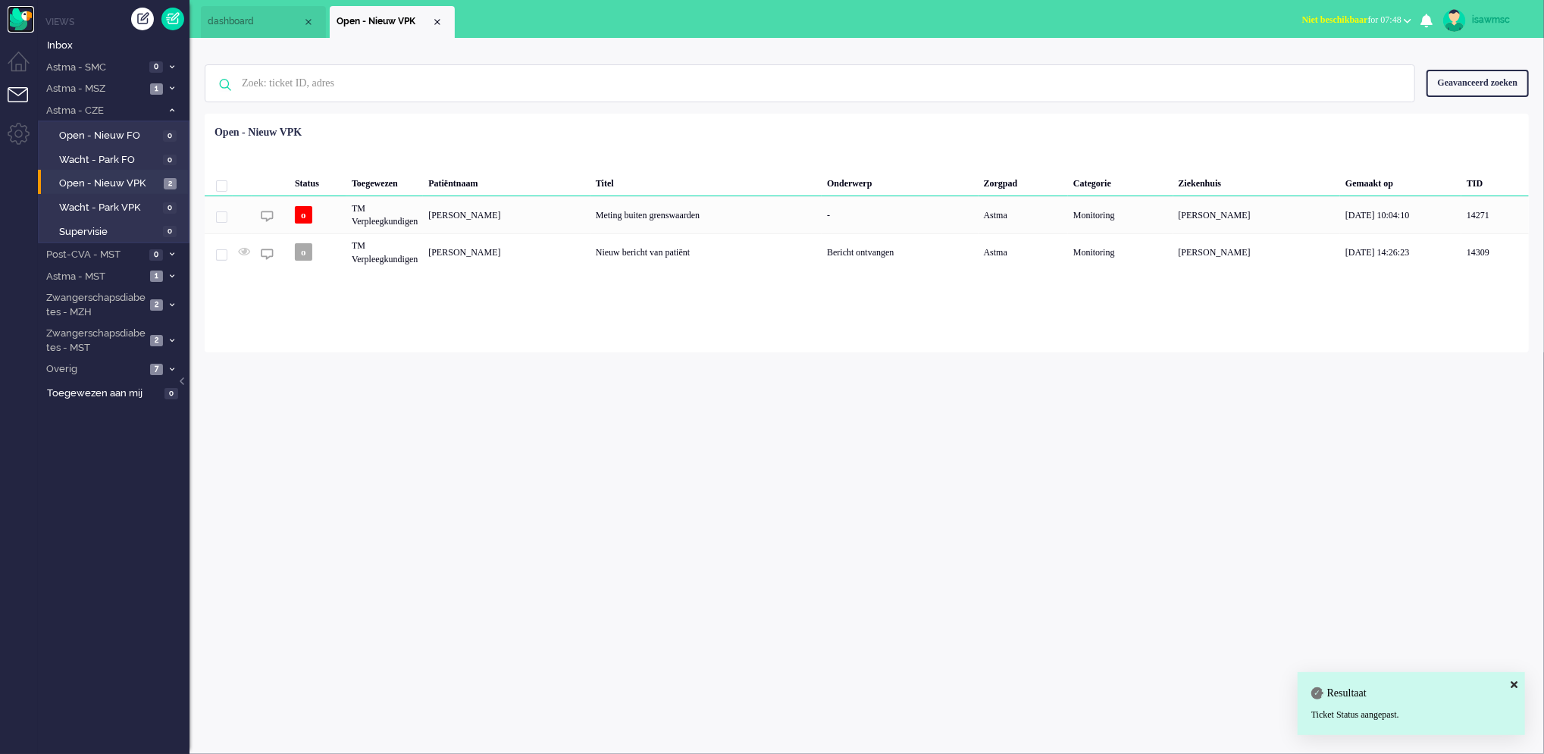
click at [14, 14] on img "Omnidesk" at bounding box center [21, 19] width 27 height 27
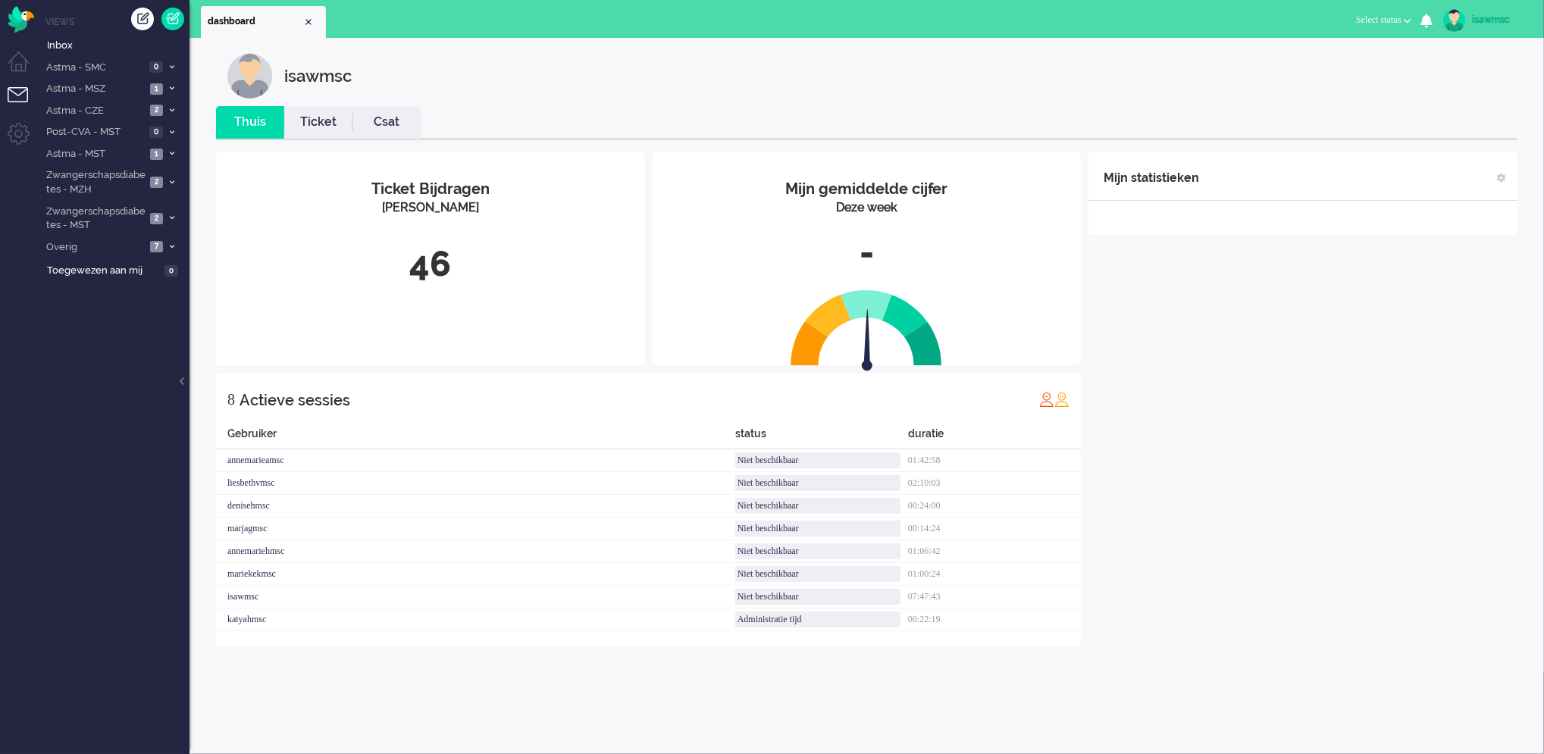
click at [486, 274] on div "46" at bounding box center [430, 265] width 406 height 50
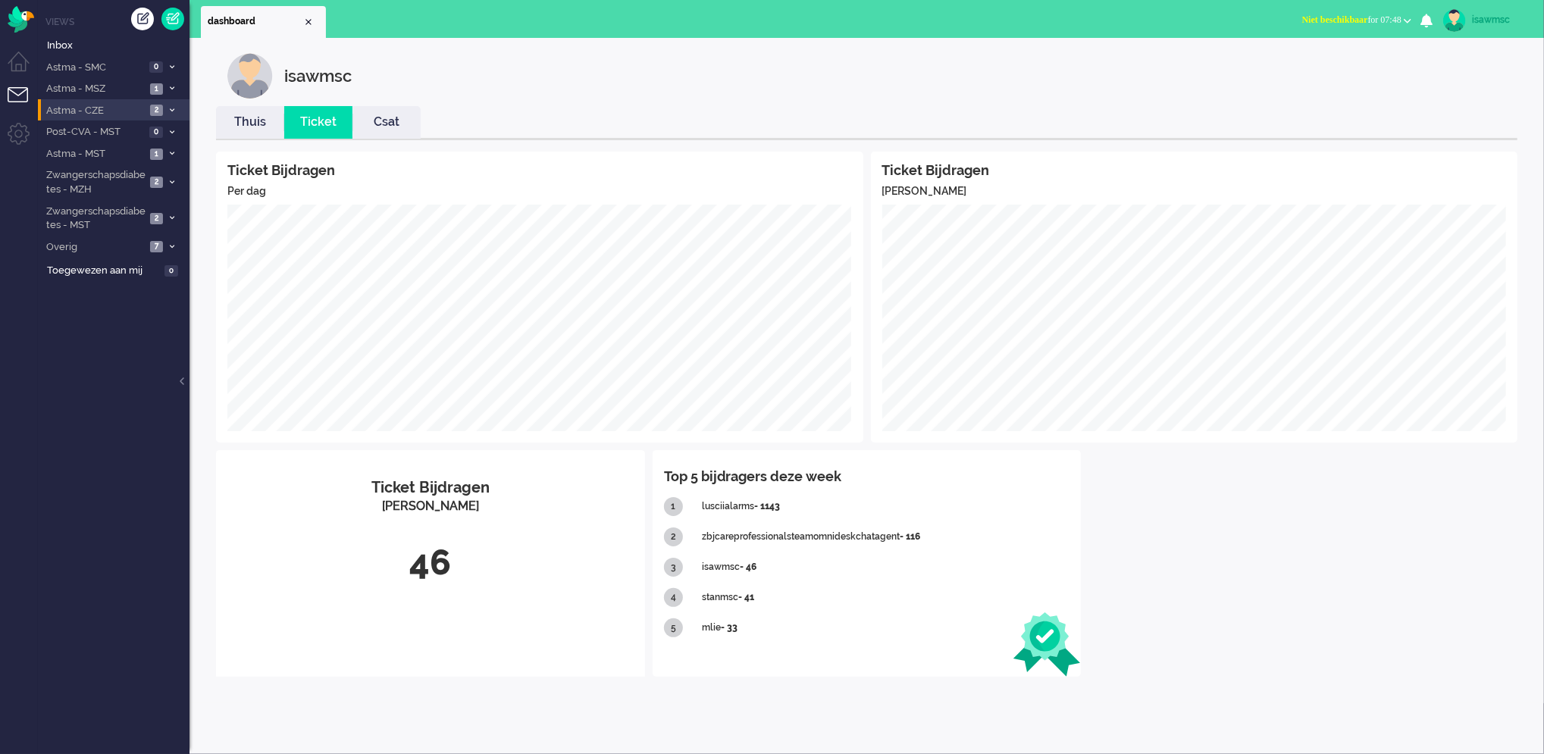
click at [128, 108] on span "Astma - CZE" at bounding box center [95, 111] width 102 height 14
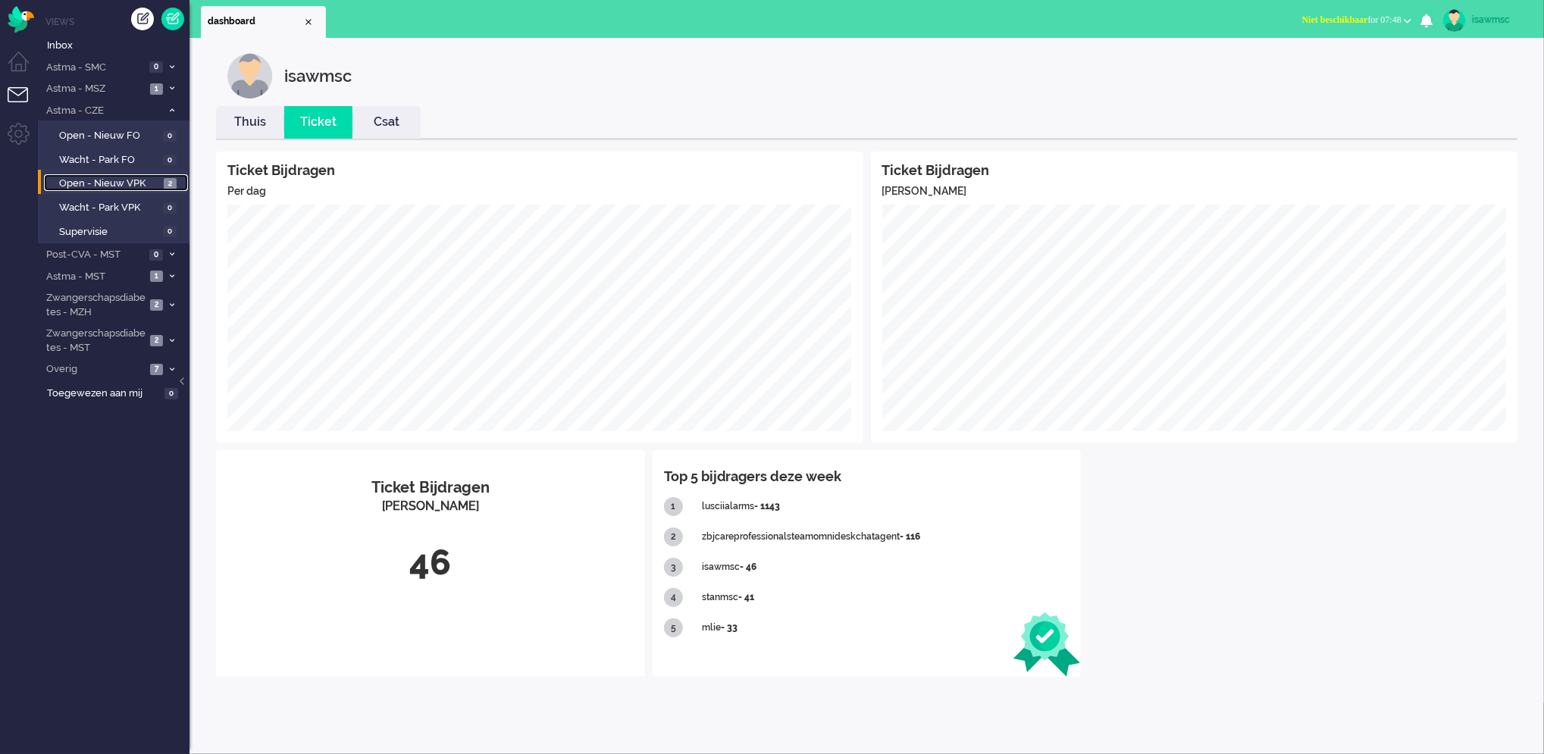
click at [146, 182] on span "Open - Nieuw VPK" at bounding box center [109, 184] width 101 height 14
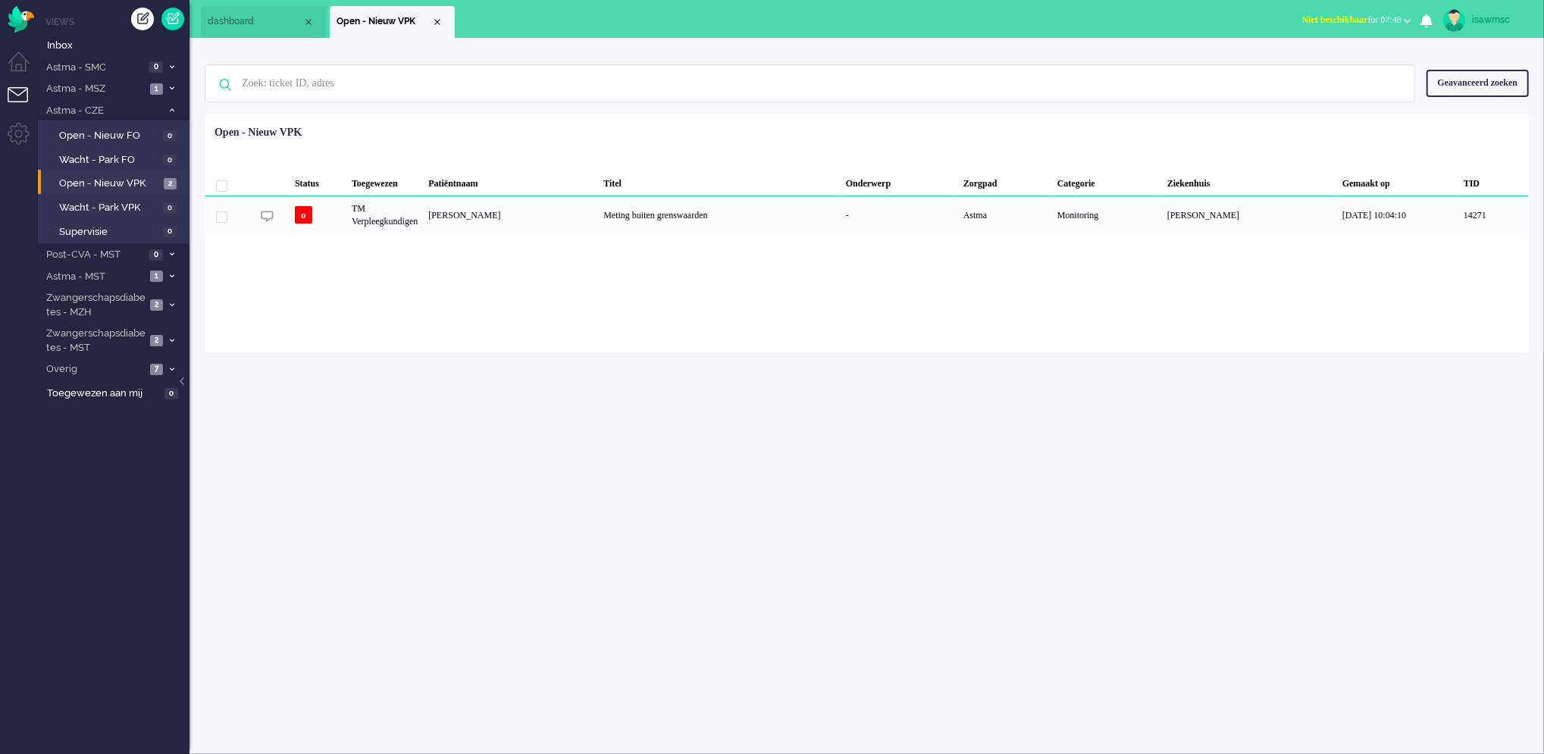
click at [584, 135] on div "Status Toegewezen Patiëntnaam Titel Onderwerp Zorgpad Categorie Ziekenhuis Gema…" at bounding box center [867, 176] width 1324 height 114
